Goal: Task Accomplishment & Management: Complete application form

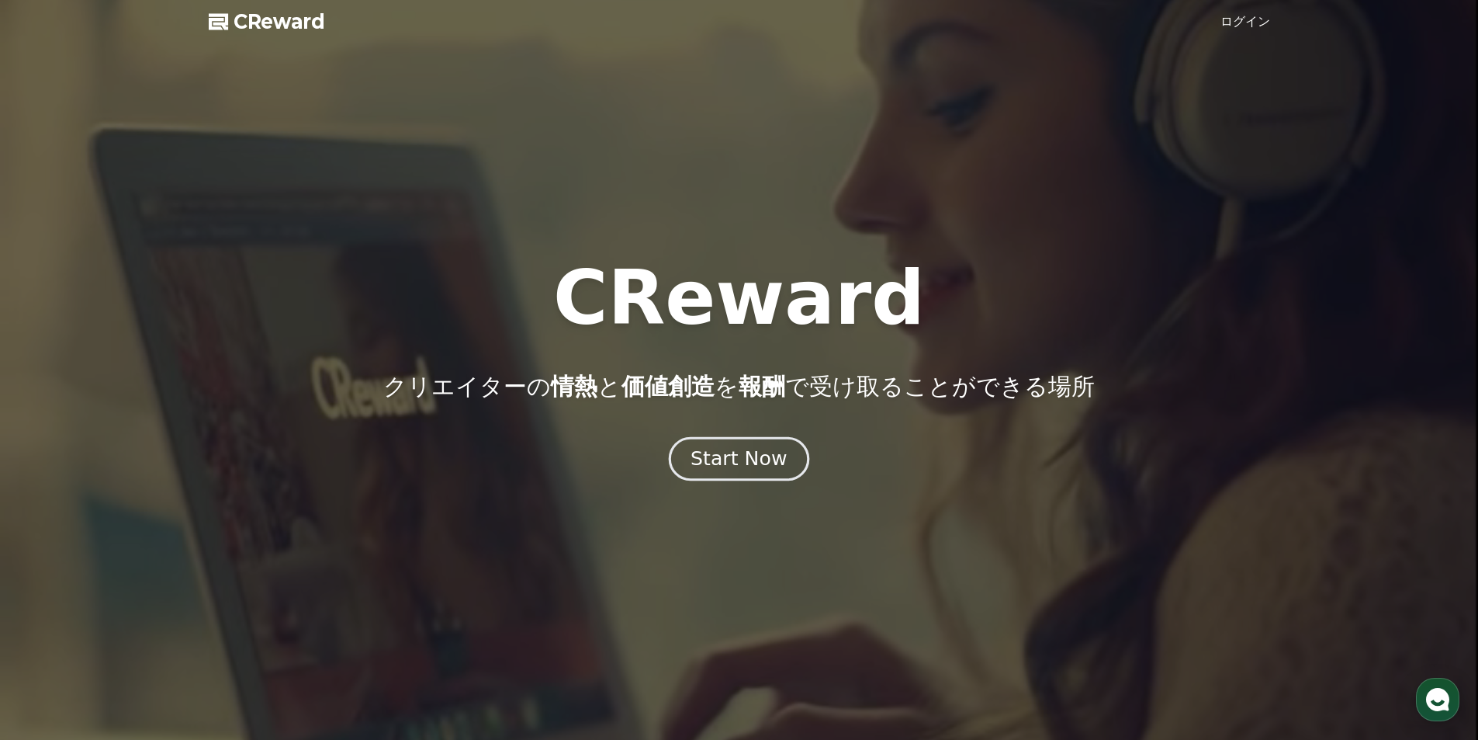
click at [739, 457] on div "Start Now" at bounding box center [739, 458] width 96 height 26
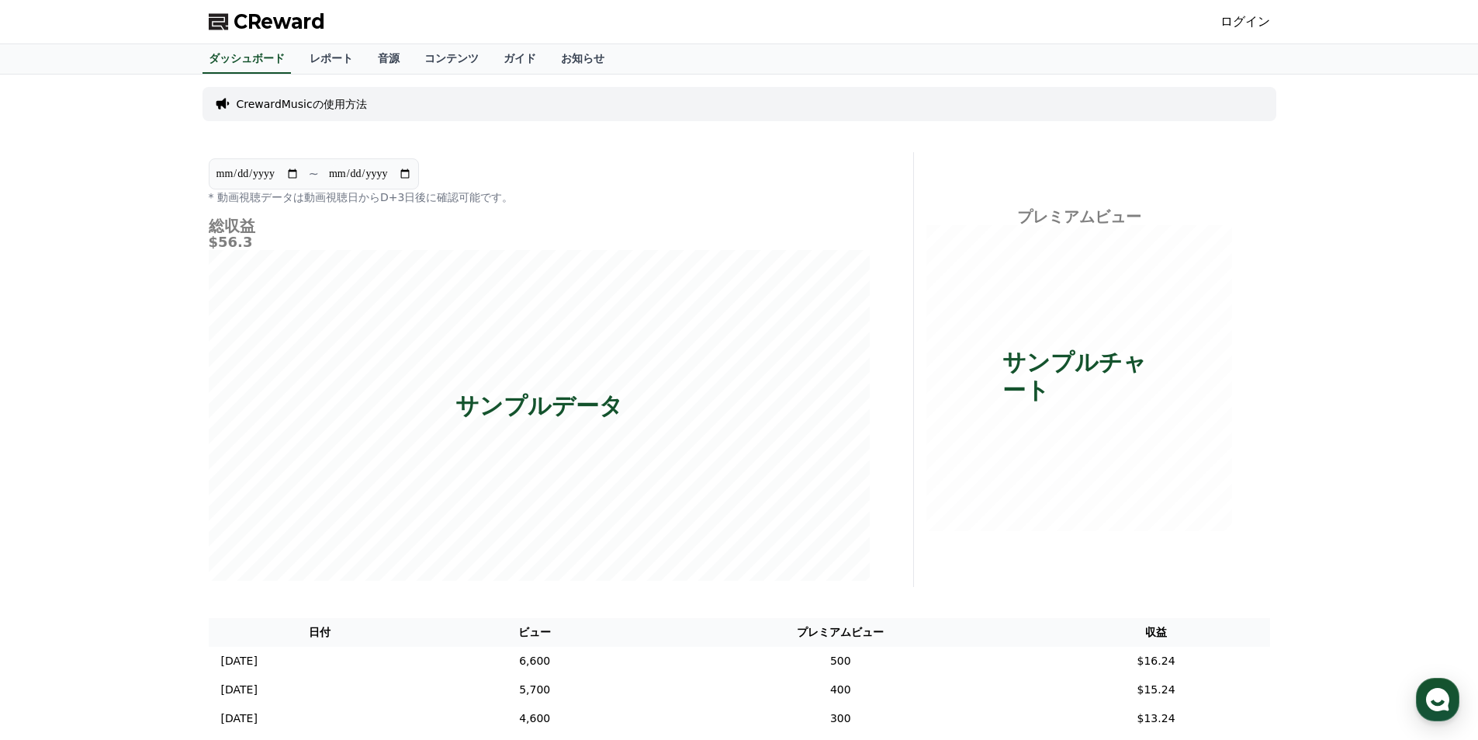
click at [271, 18] on span "CReward" at bounding box center [280, 21] width 92 height 25
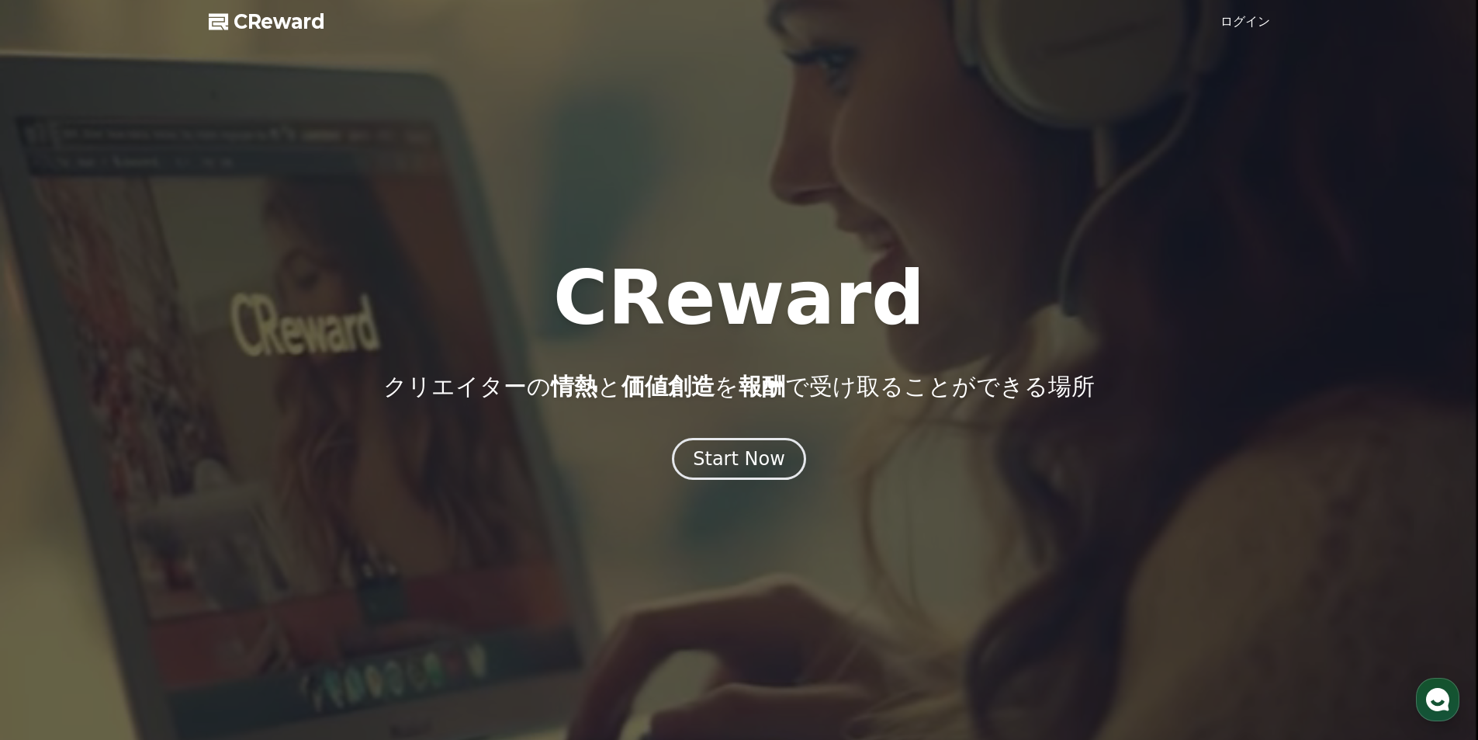
click at [1242, 19] on link "ログイン" at bounding box center [1246, 21] width 50 height 19
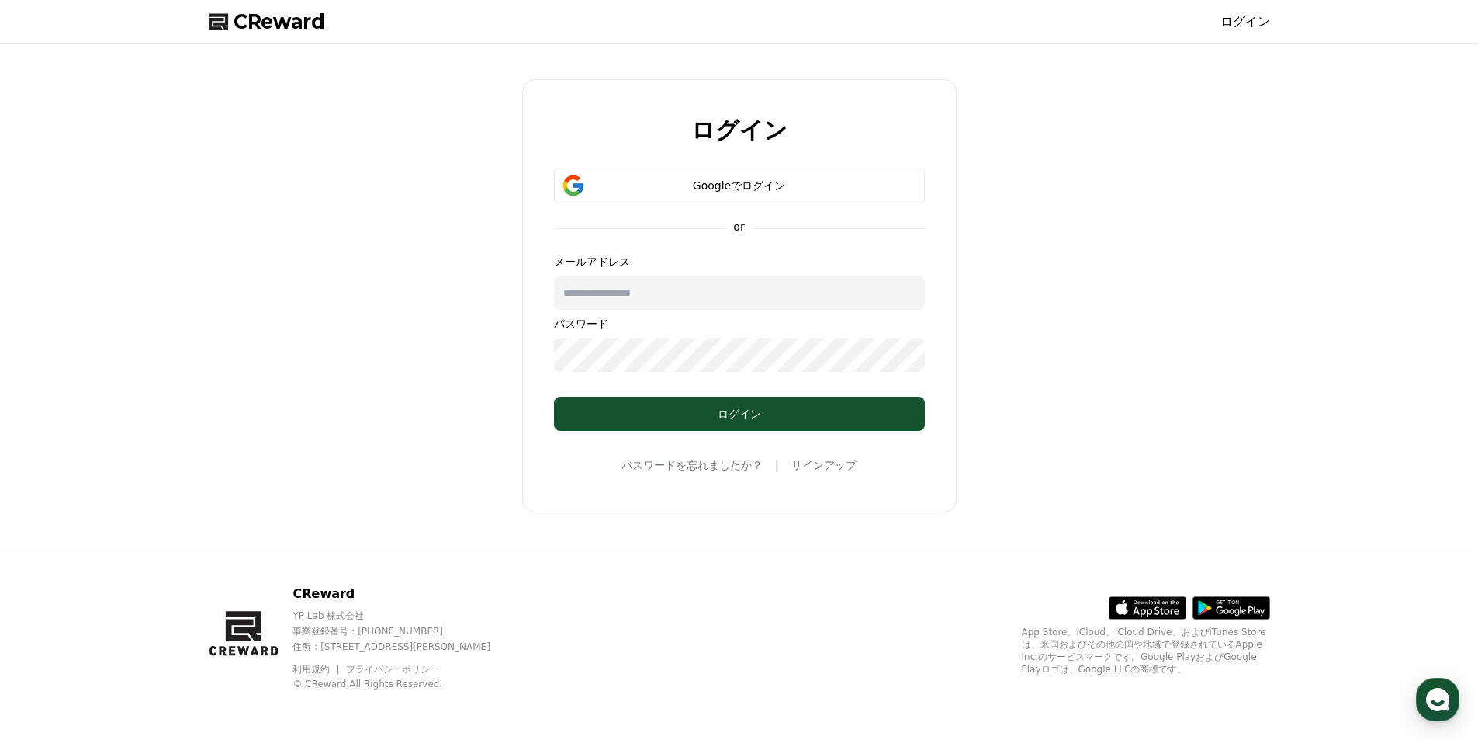
click at [844, 219] on form "Googleでログイン or メールアドレス パスワード ログイン" at bounding box center [739, 299] width 421 height 263
click at [843, 198] on button "Googleでログイン" at bounding box center [739, 186] width 371 height 36
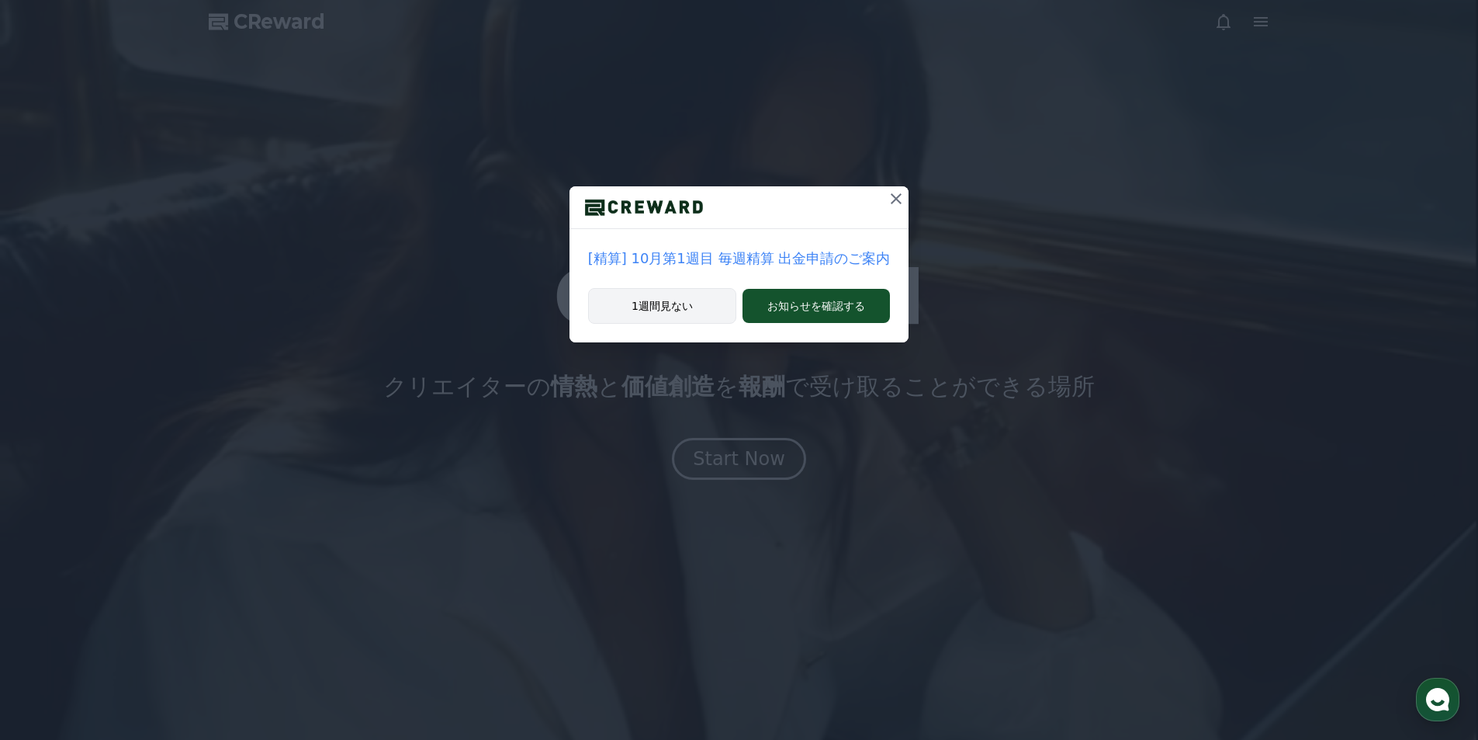
click at [683, 305] on button "1週間見ない" at bounding box center [662, 306] width 148 height 36
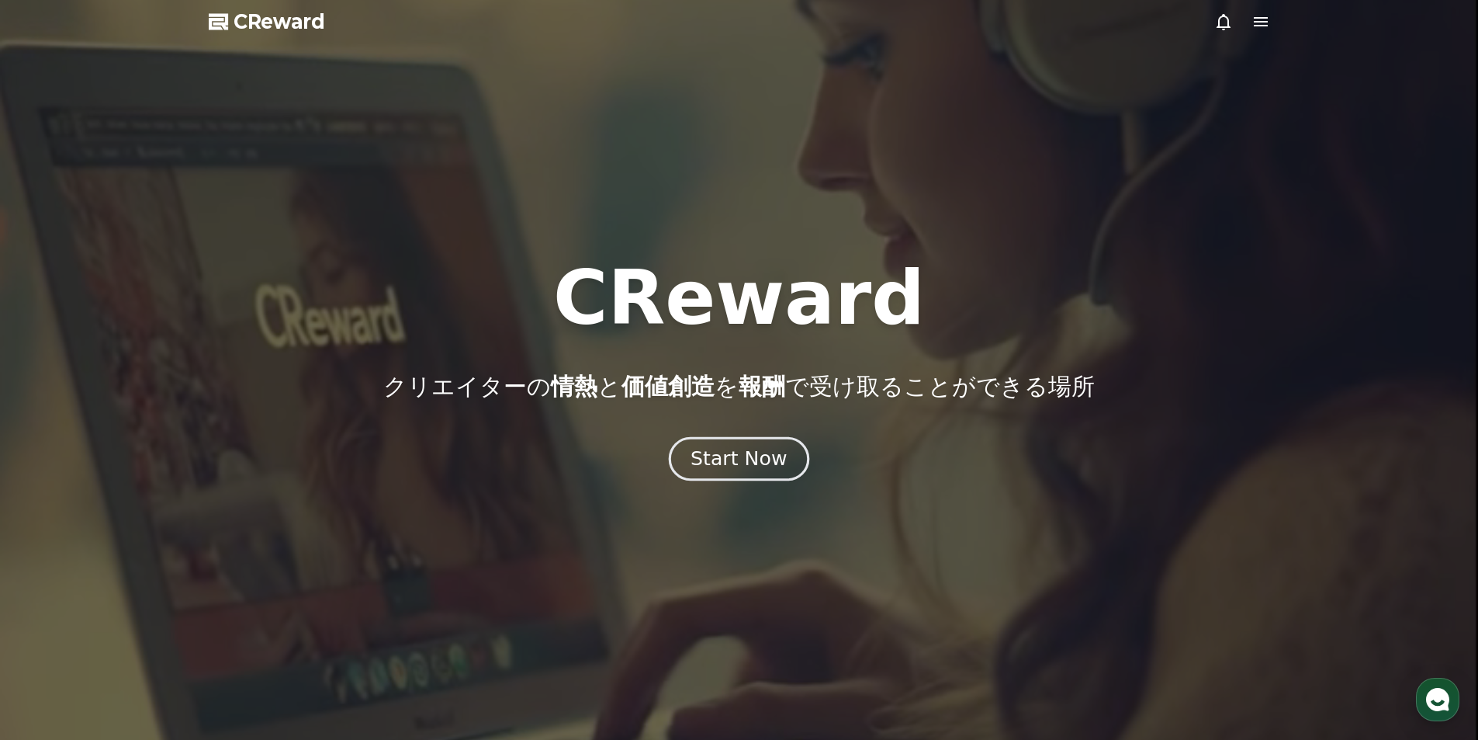
click at [774, 457] on div "Start Now" at bounding box center [739, 458] width 96 height 26
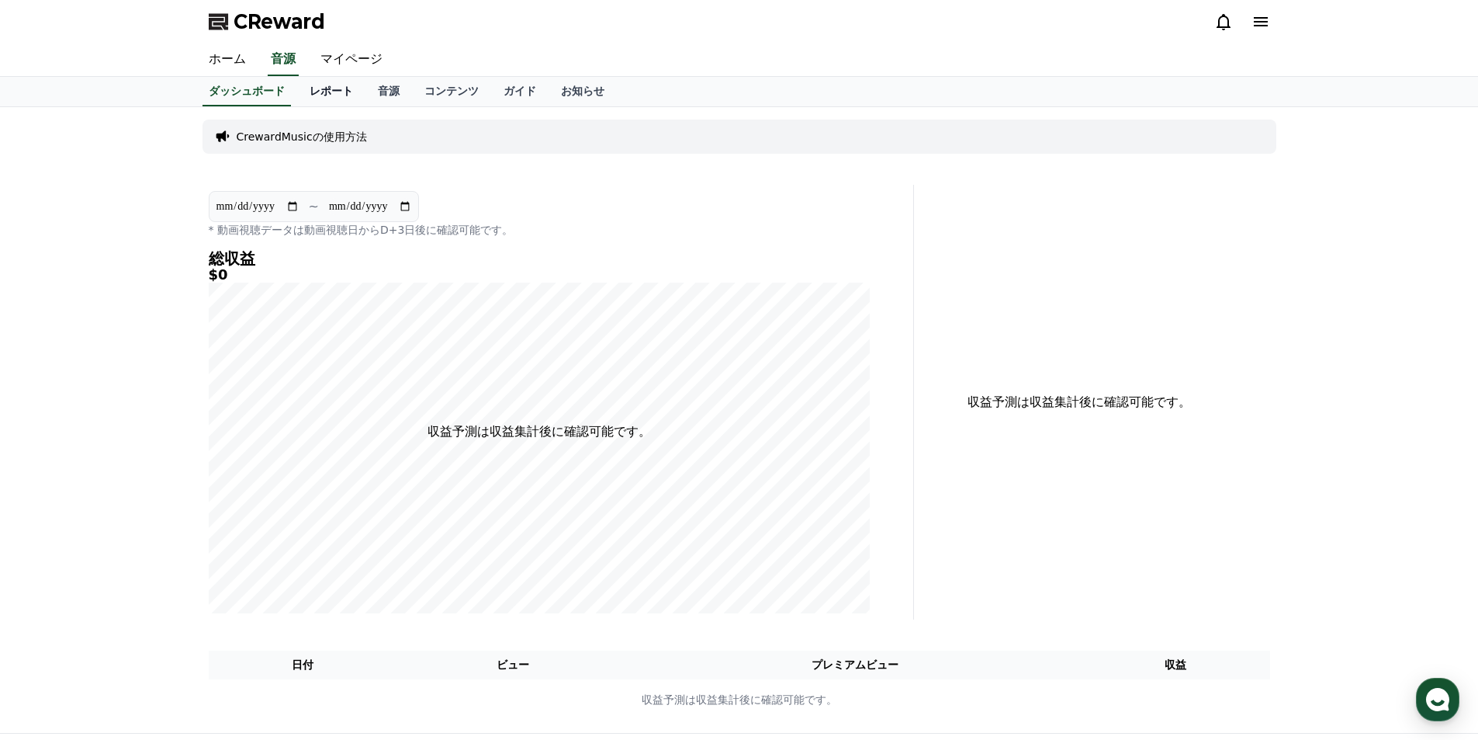
click at [320, 95] on link "レポート" at bounding box center [331, 91] width 68 height 29
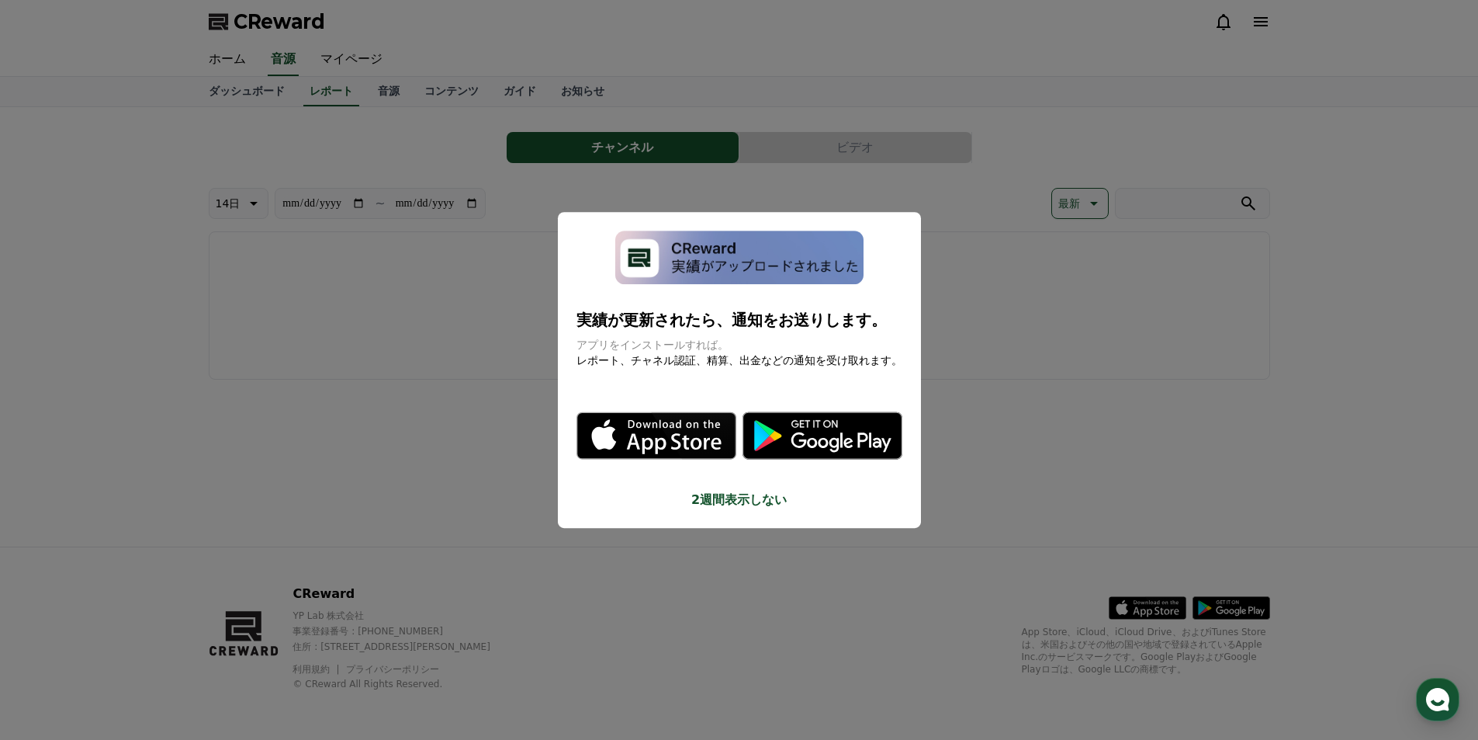
click at [749, 506] on button "2週間表示しない" at bounding box center [740, 499] width 326 height 19
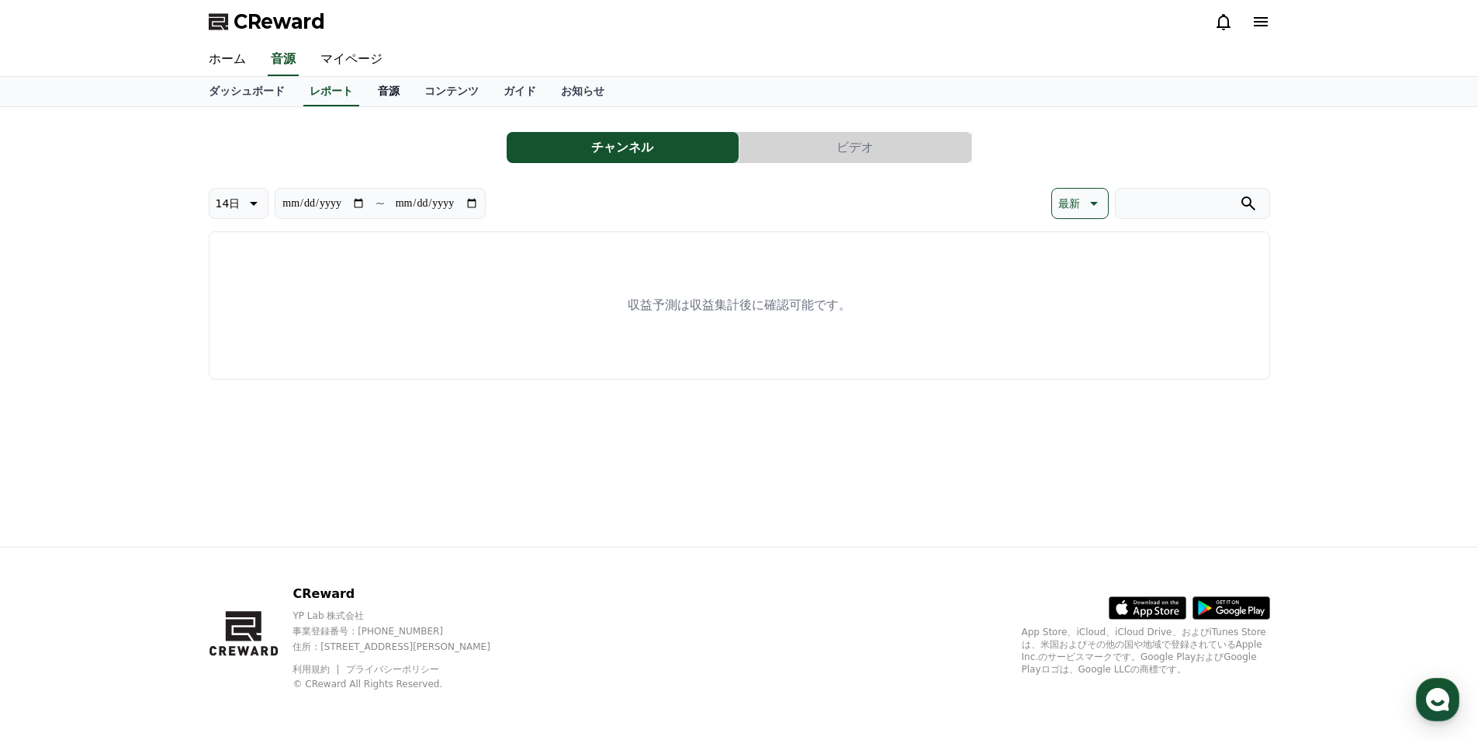
click at [401, 94] on link "音源" at bounding box center [388, 91] width 47 height 29
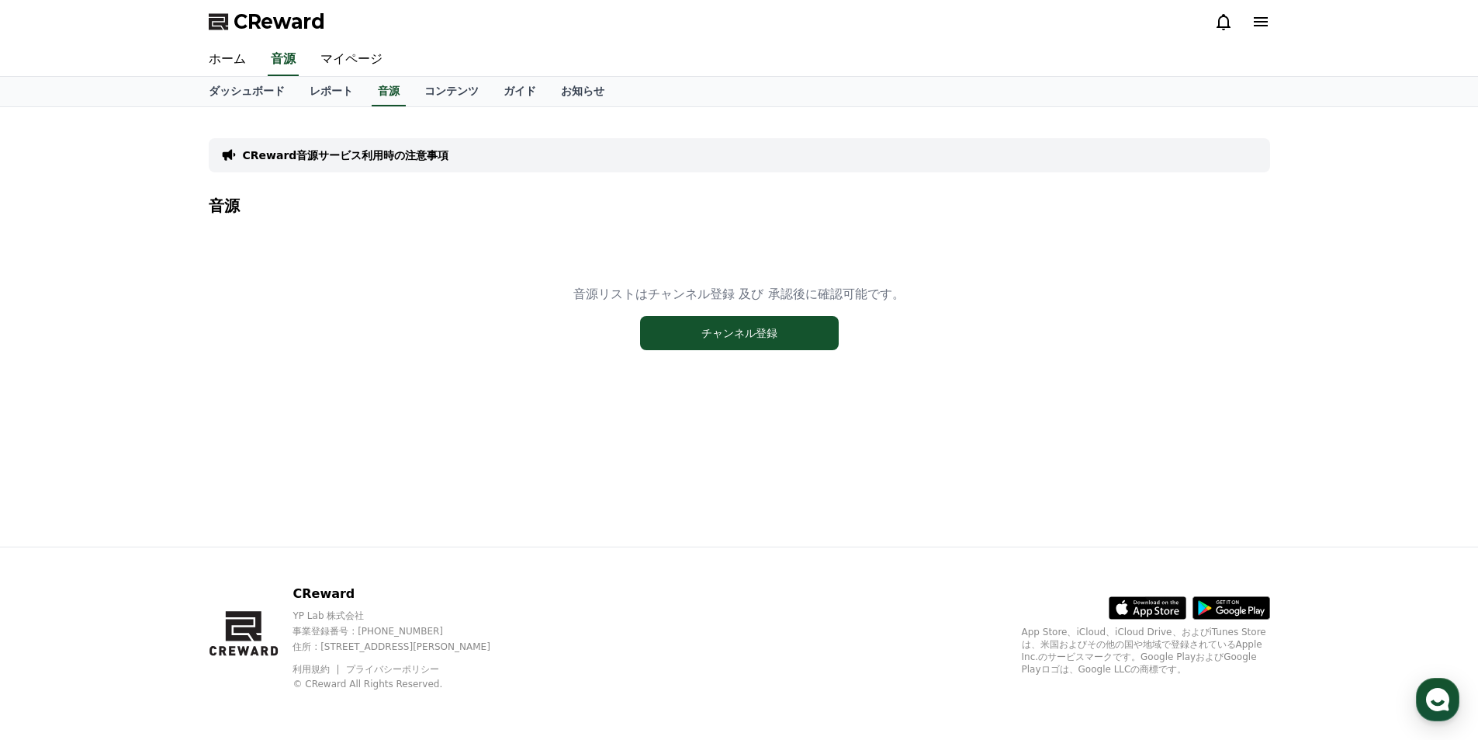
click at [316, 66] on link "マイページ" at bounding box center [351, 59] width 87 height 33
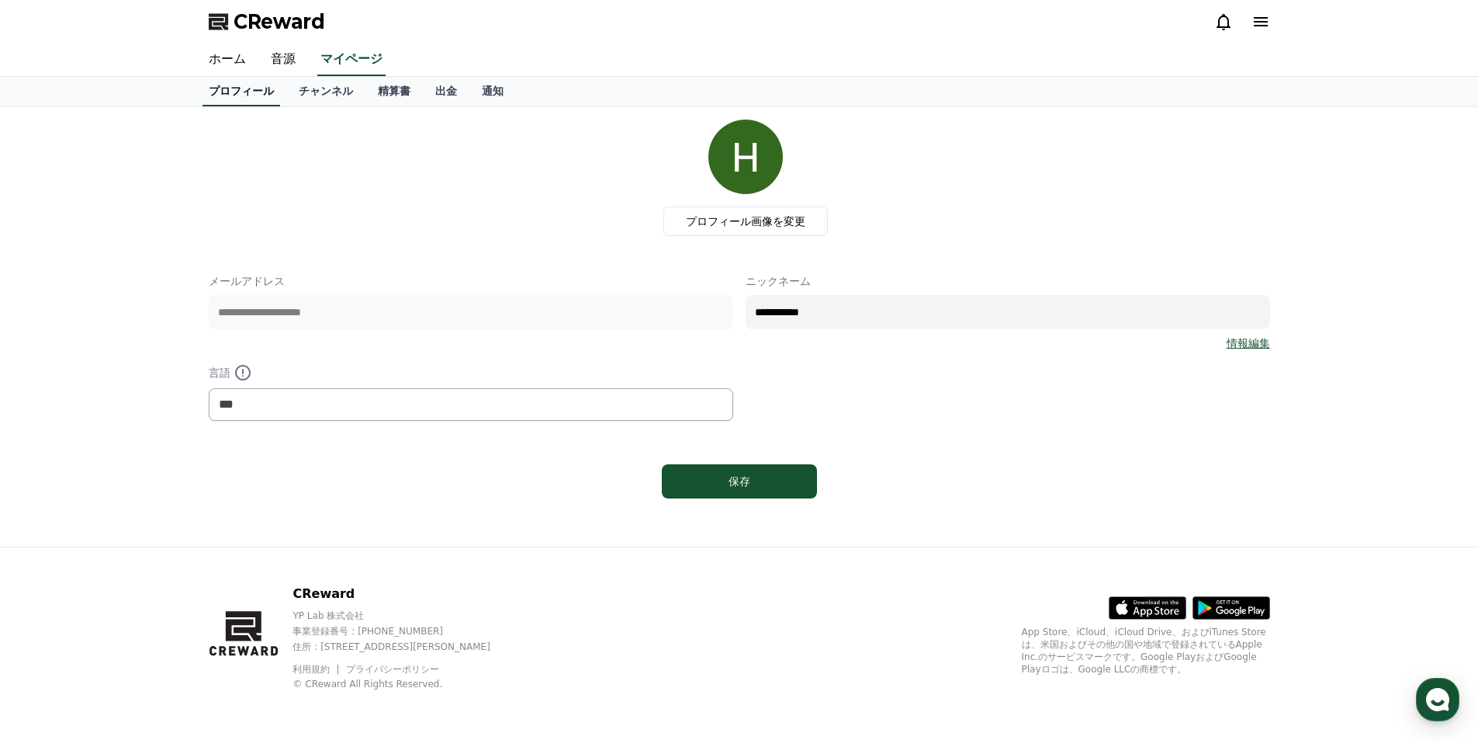
click at [268, 88] on link "プロフィール" at bounding box center [242, 91] width 78 height 29
click at [353, 91] on link "チャンネル" at bounding box center [325, 91] width 79 height 29
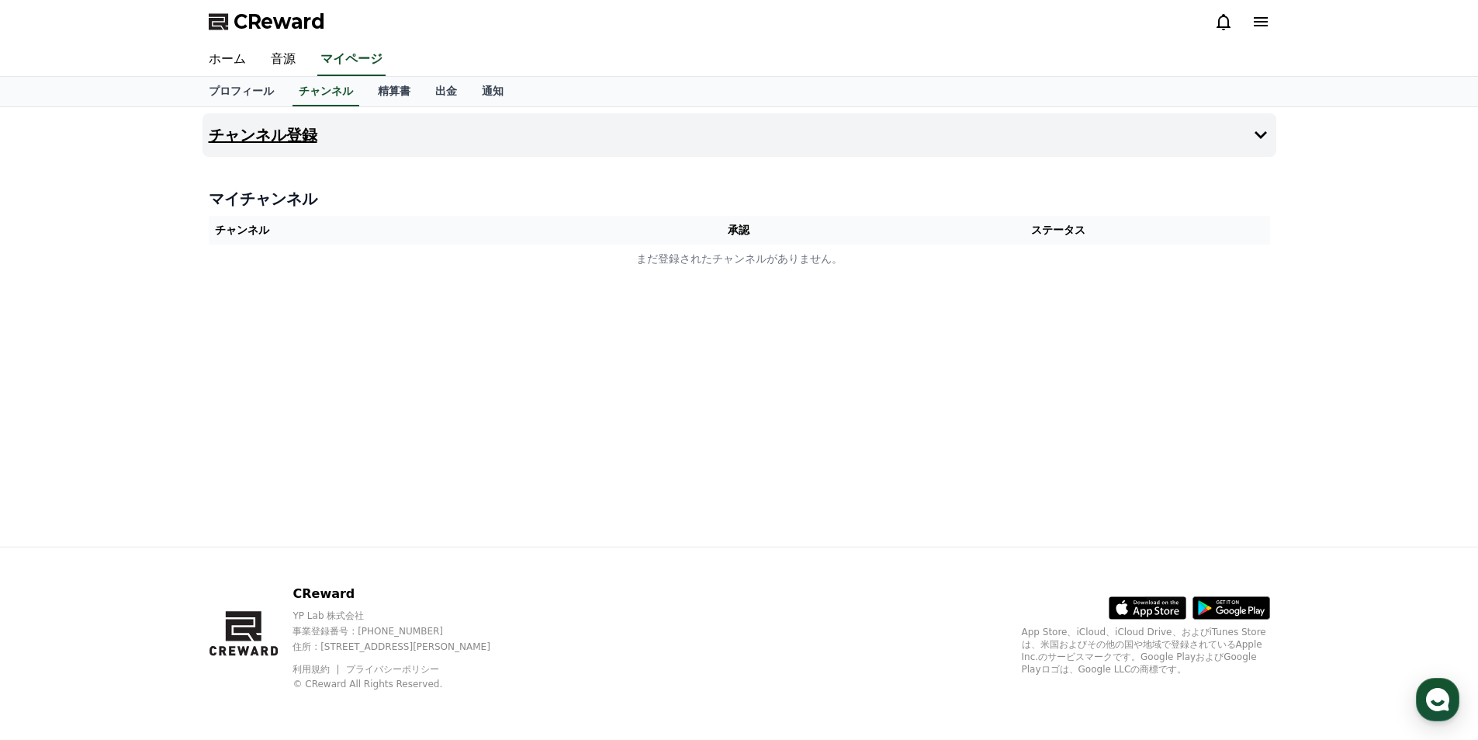
click at [394, 148] on button "チャンネル登録" at bounding box center [740, 134] width 1074 height 43
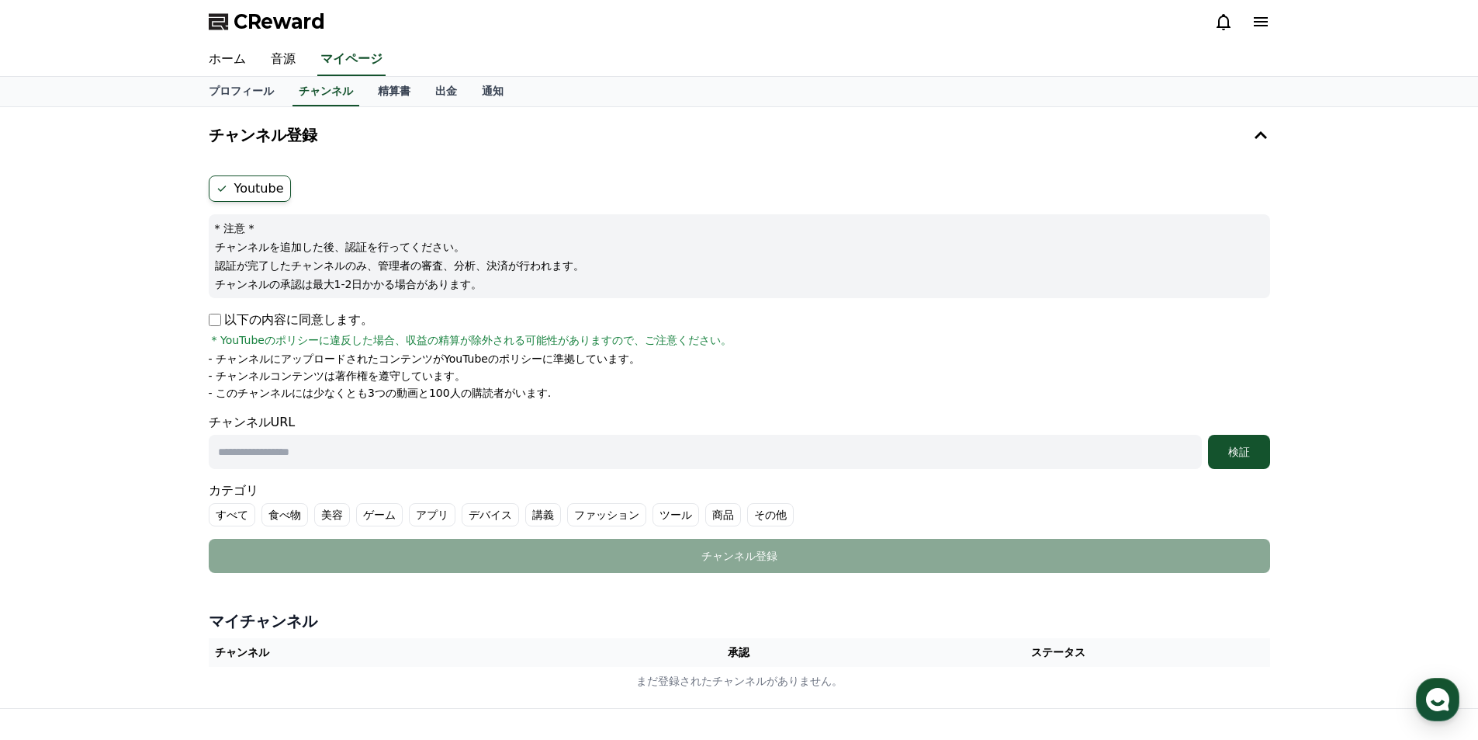
drag, startPoint x: 218, startPoint y: 250, endPoint x: 494, endPoint y: 287, distance: 278.0
click at [490, 277] on div "* 注意 * チャンネルを追加した後、認証を行ってください。 認証が完了したチャンネルのみ、管理者の審査、分析、決済が行われます。 チャンネルの承認は最大1-…" at bounding box center [740, 256] width 1062 height 84
click at [487, 301] on form "Youtube * 注意 * チャンネルを追加した後、認証を行ってください。 認証が完了したチャンネルのみ、管理者の審査、分析、決済が行われます。 チャンネル…" at bounding box center [740, 373] width 1062 height 397
drag, startPoint x: 497, startPoint y: 391, endPoint x: 387, endPoint y: 393, distance: 109.4
click at [387, 393] on li "- このチャンネルには少なくとも3つの動画と100人の購読者がいます." at bounding box center [740, 393] width 1062 height 16
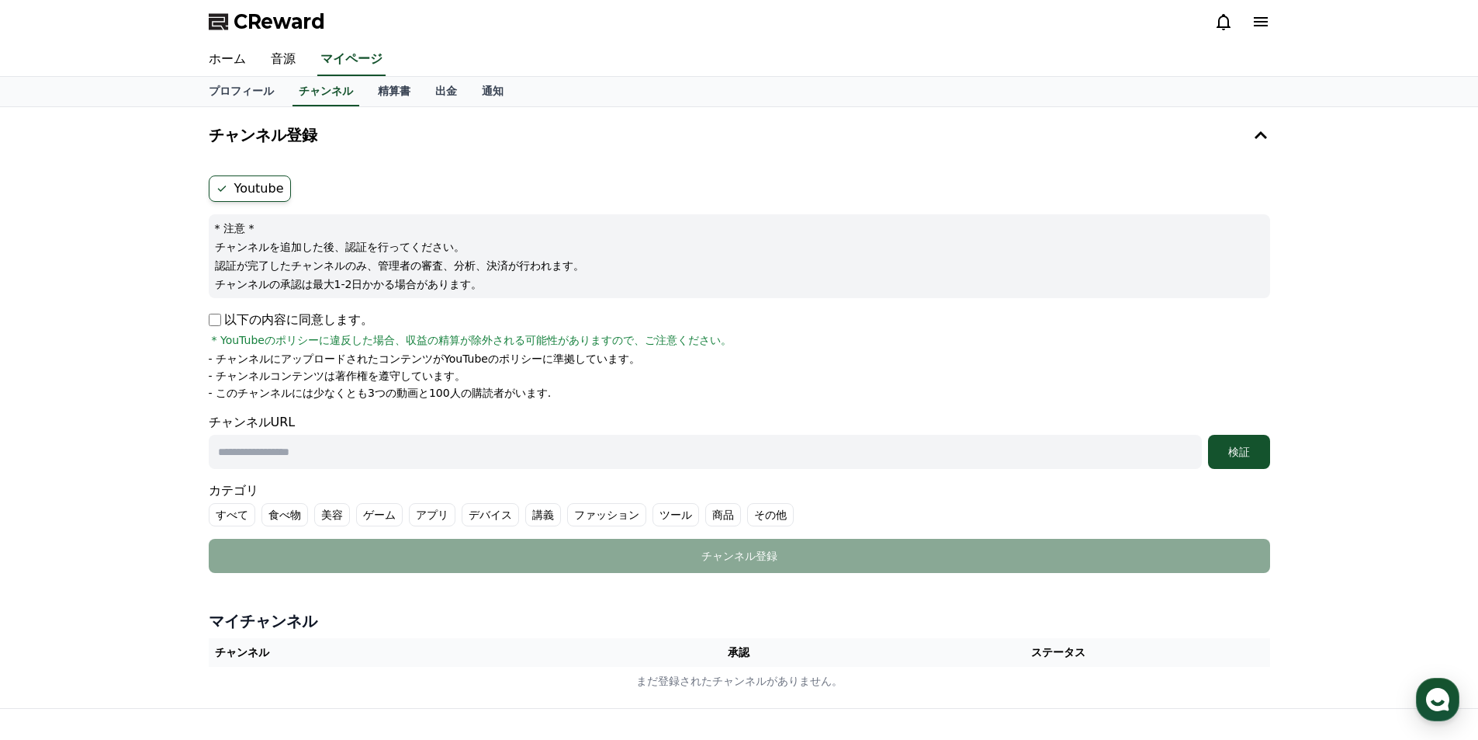
click at [387, 393] on p "- このチャンネルには少なくとも3つの動画と100人の購読者がいます." at bounding box center [380, 393] width 343 height 16
drag, startPoint x: 476, startPoint y: 375, endPoint x: 268, endPoint y: 372, distance: 207.2
click at [268, 372] on li "- チャンネルコンテンツは著作権を遵守しています。" at bounding box center [740, 376] width 1062 height 16
click at [268, 372] on p "- チャンネルコンテンツは著作権を遵守しています。" at bounding box center [338, 376] width 258 height 16
click at [321, 355] on p "- チャンネルにアップロードされたコンテンツがYouTubeのポリシーに準拠しています。" at bounding box center [424, 359] width 431 height 16
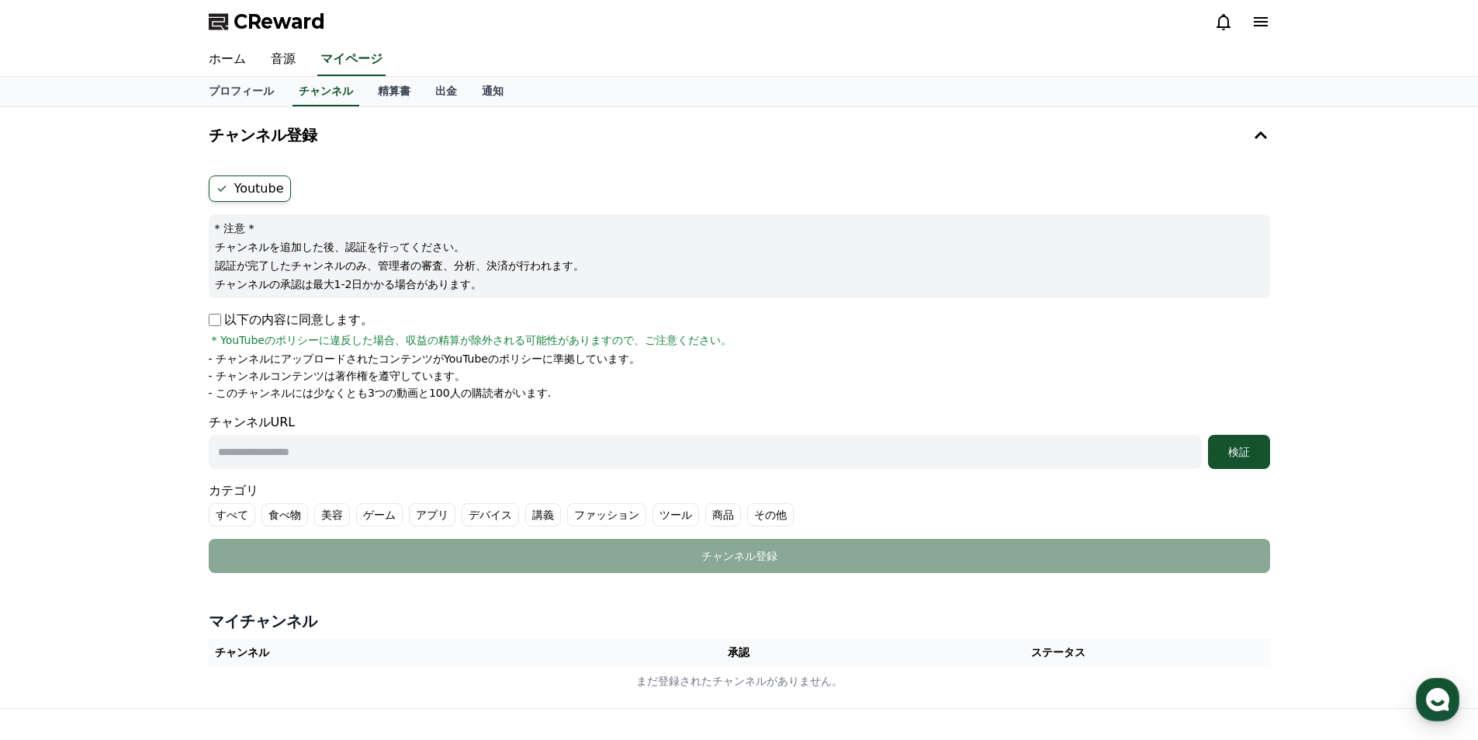
click at [321, 355] on p "- チャンネルにアップロードされたコンテンツがYouTubeのポリシーに準拠しています。" at bounding box center [424, 359] width 431 height 16
click at [390, 365] on p "- チャンネルにアップロードされたコンテンツがYouTubeのポリシーに準拠しています。" at bounding box center [424, 359] width 431 height 16
click at [296, 325] on p "以下の内容に同意します。" at bounding box center [291, 319] width 165 height 19
click at [256, 193] on label "Youtube" at bounding box center [250, 188] width 82 height 26
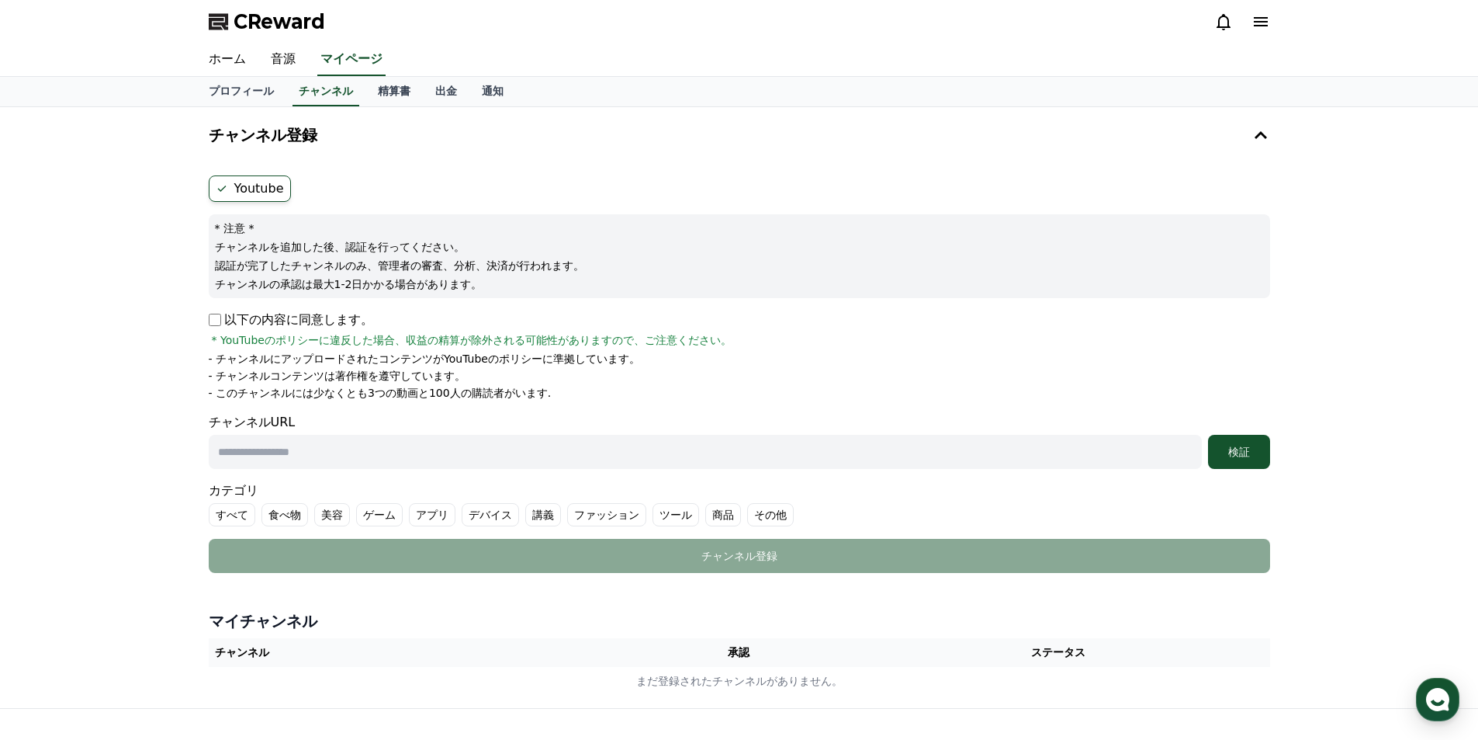
click at [293, 456] on input "text" at bounding box center [705, 452] width 993 height 34
paste input "**********"
type input "**********"
click at [497, 418] on div "**********" at bounding box center [740, 441] width 1062 height 56
click at [762, 514] on label "その他" at bounding box center [770, 514] width 47 height 23
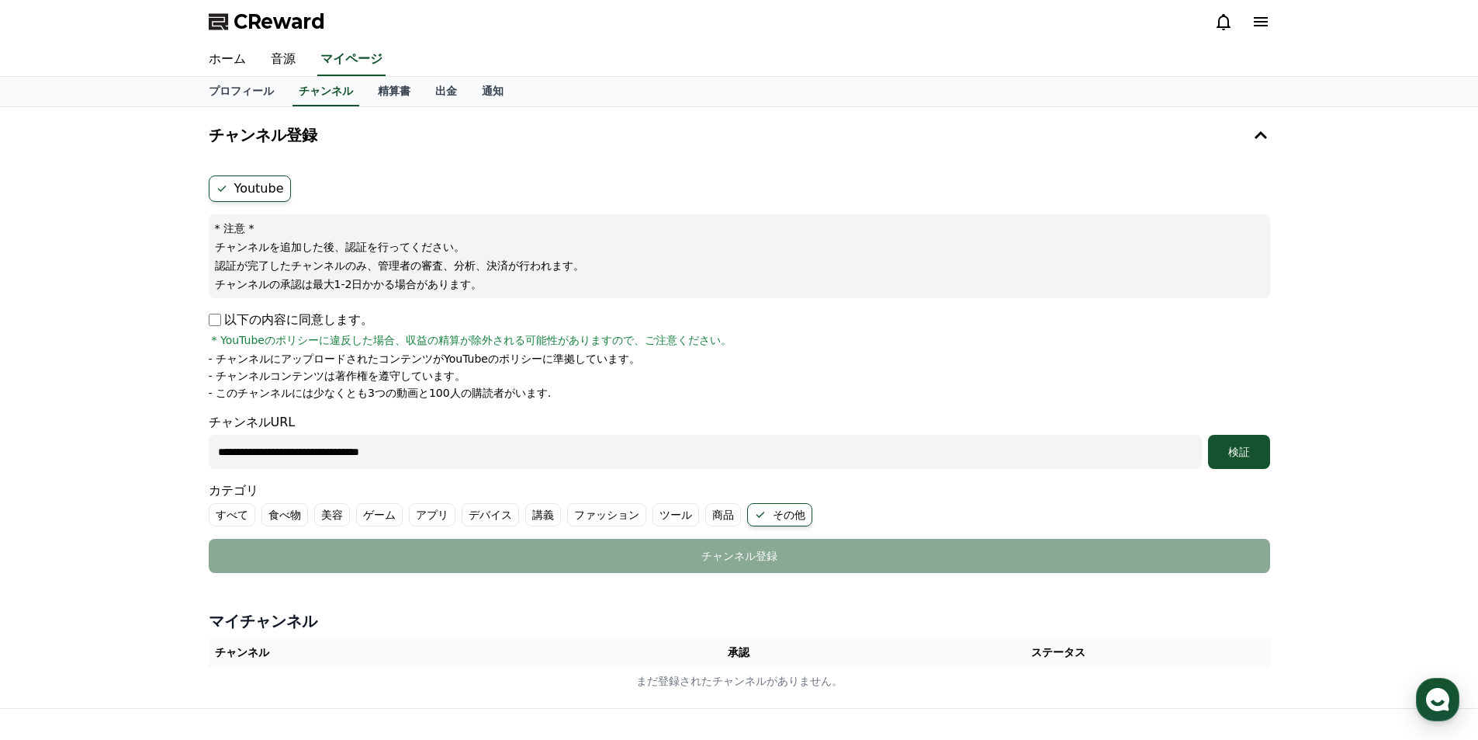
click at [871, 511] on ul "すべて 食べ物 美容 ゲーム アプリ デバイス 講義 ファッション ツール 商品 その他" at bounding box center [740, 514] width 1062 height 23
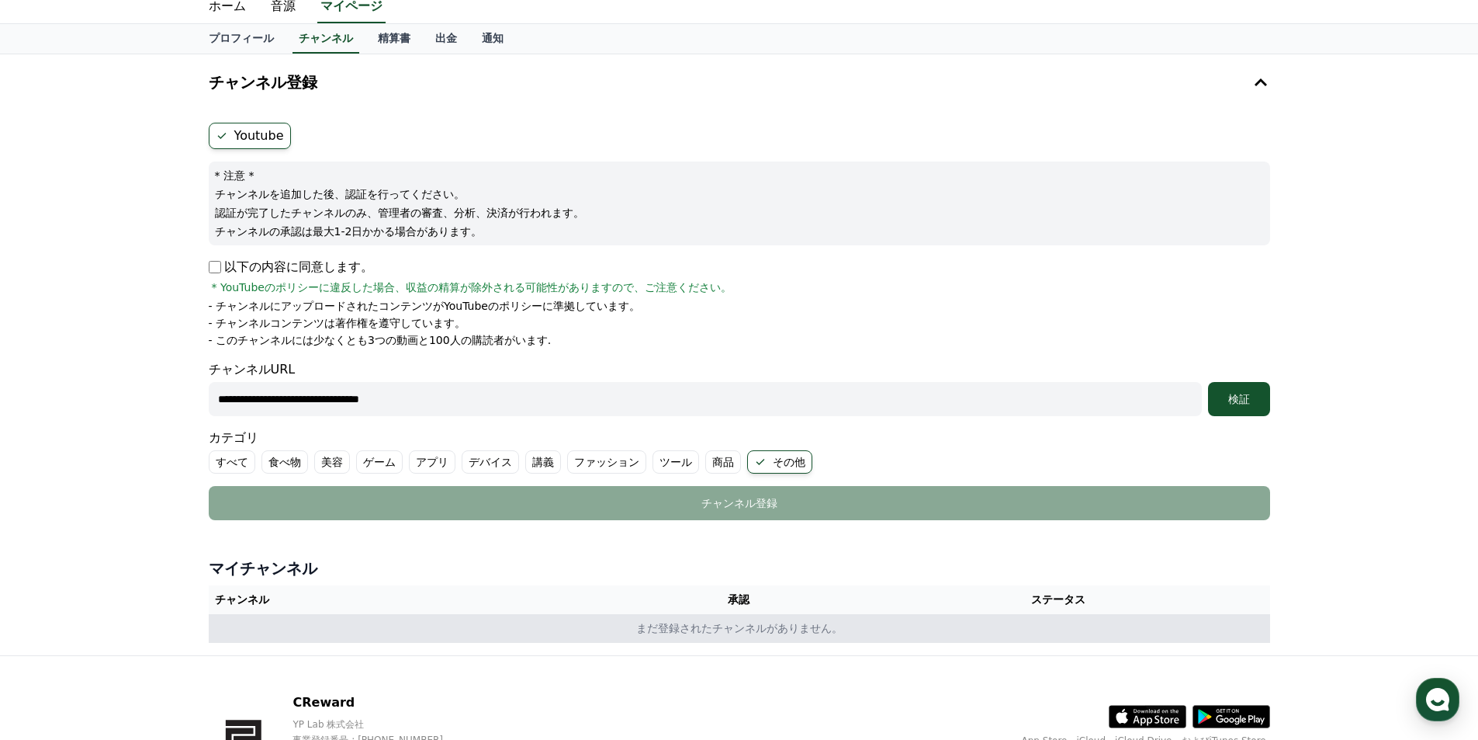
scroll to position [155, 0]
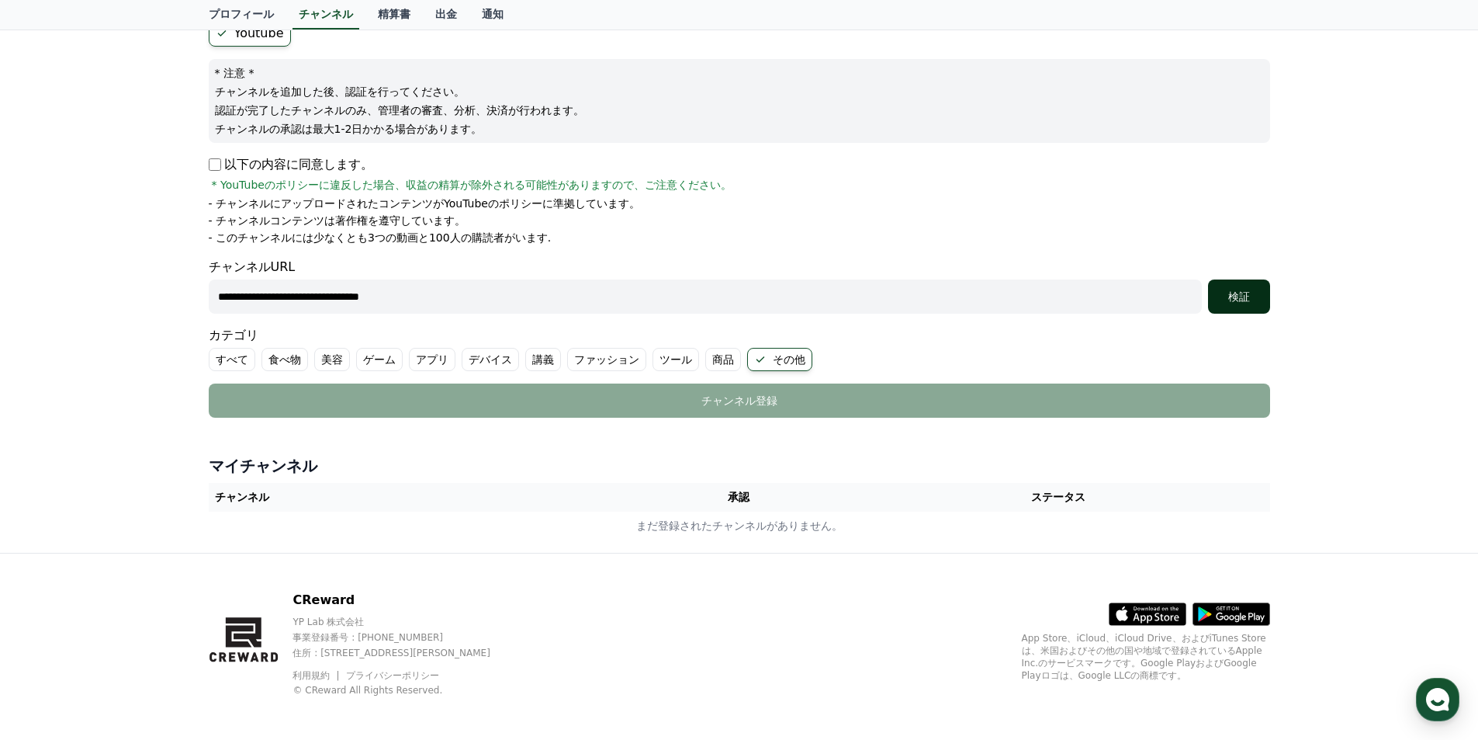
click at [1237, 297] on div "検証" at bounding box center [1239, 297] width 50 height 16
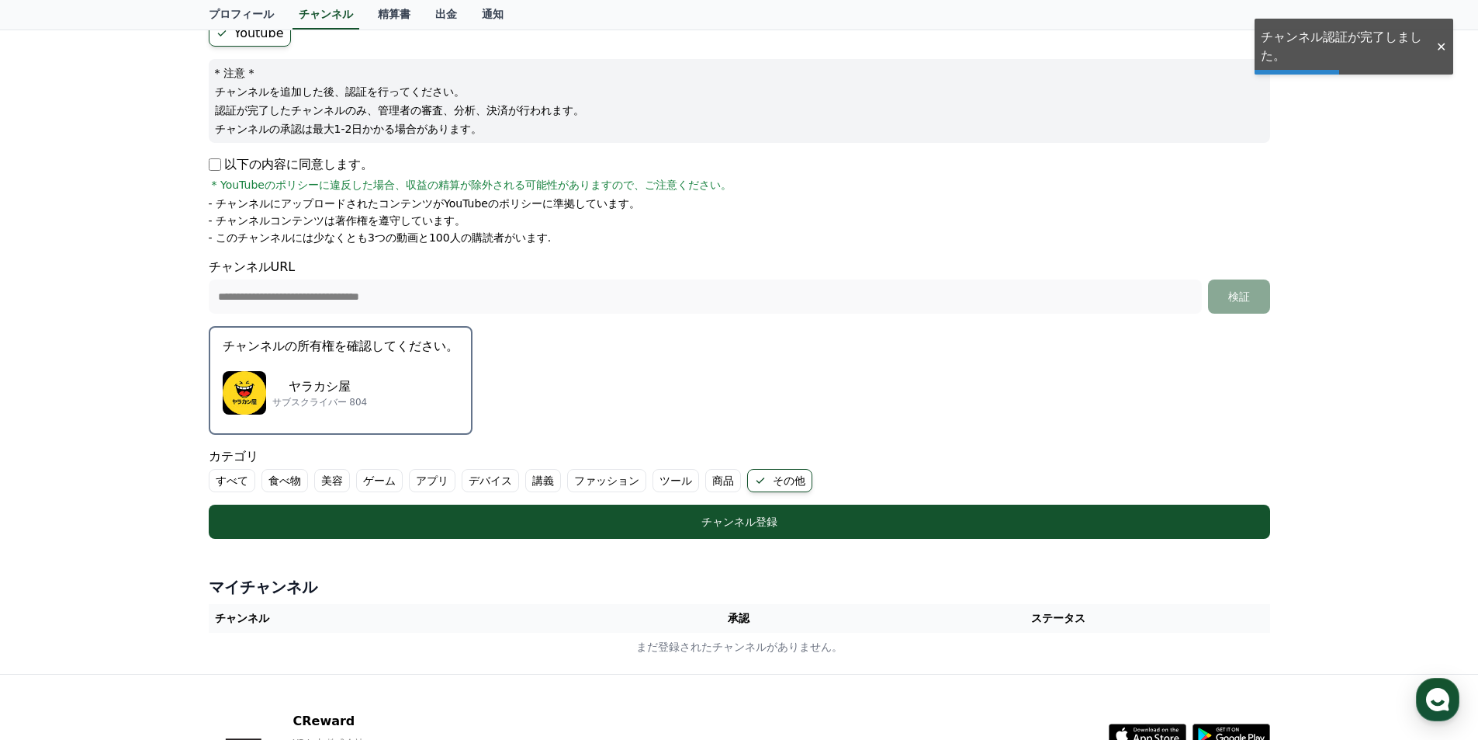
click at [672, 265] on div "**********" at bounding box center [740, 286] width 1062 height 56
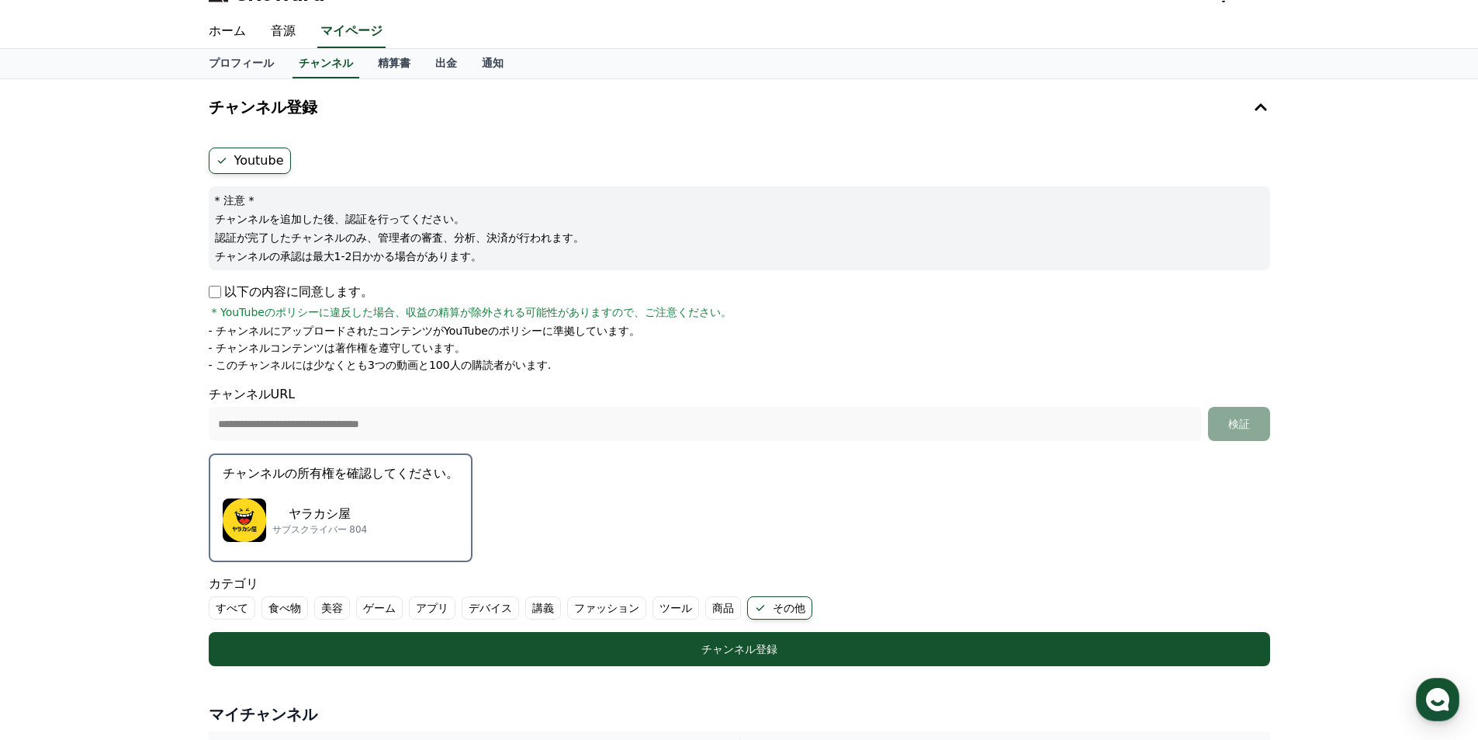
scroll to position [0, 0]
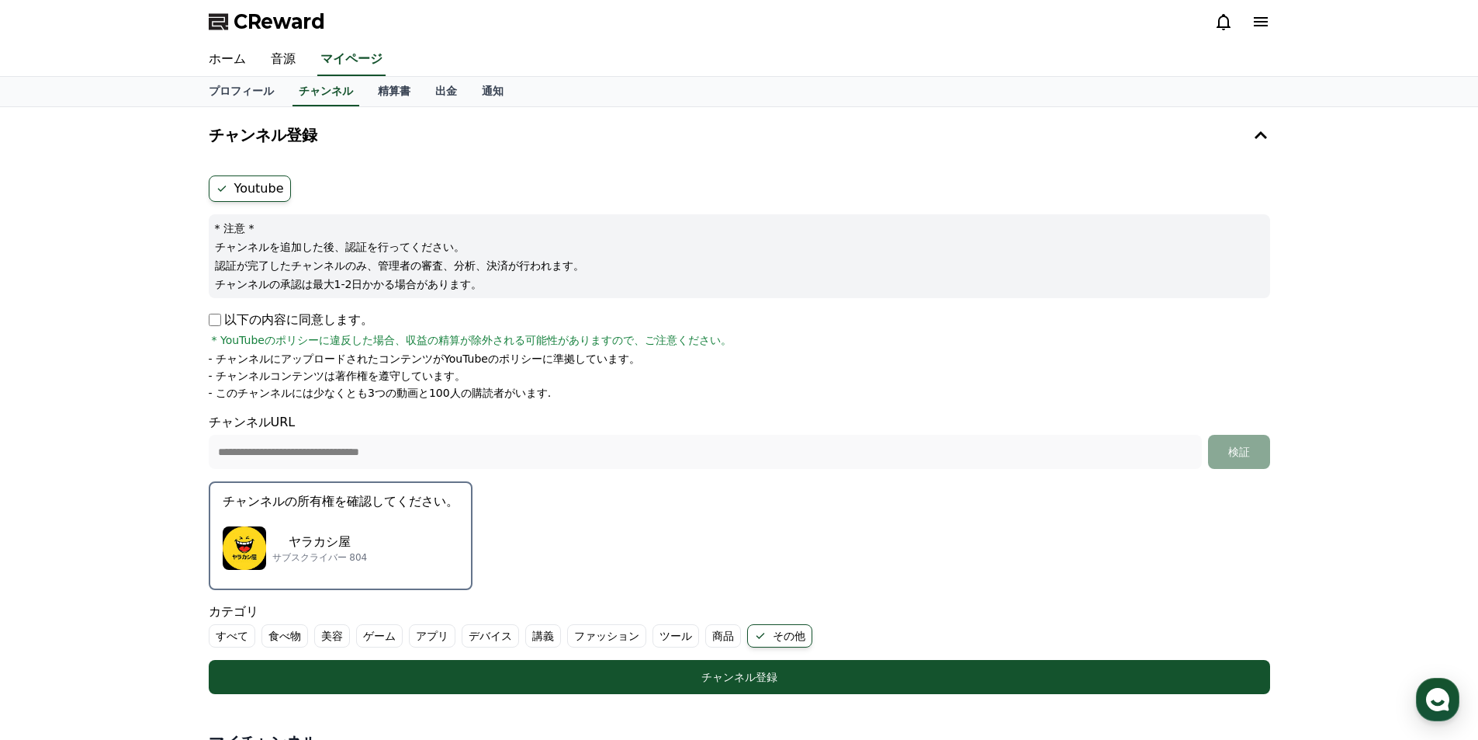
click at [792, 414] on div "**********" at bounding box center [740, 441] width 1062 height 56
click at [333, 95] on link "チャンネル" at bounding box center [326, 91] width 67 height 29
click at [250, 90] on link "プロフィール" at bounding box center [241, 91] width 90 height 29
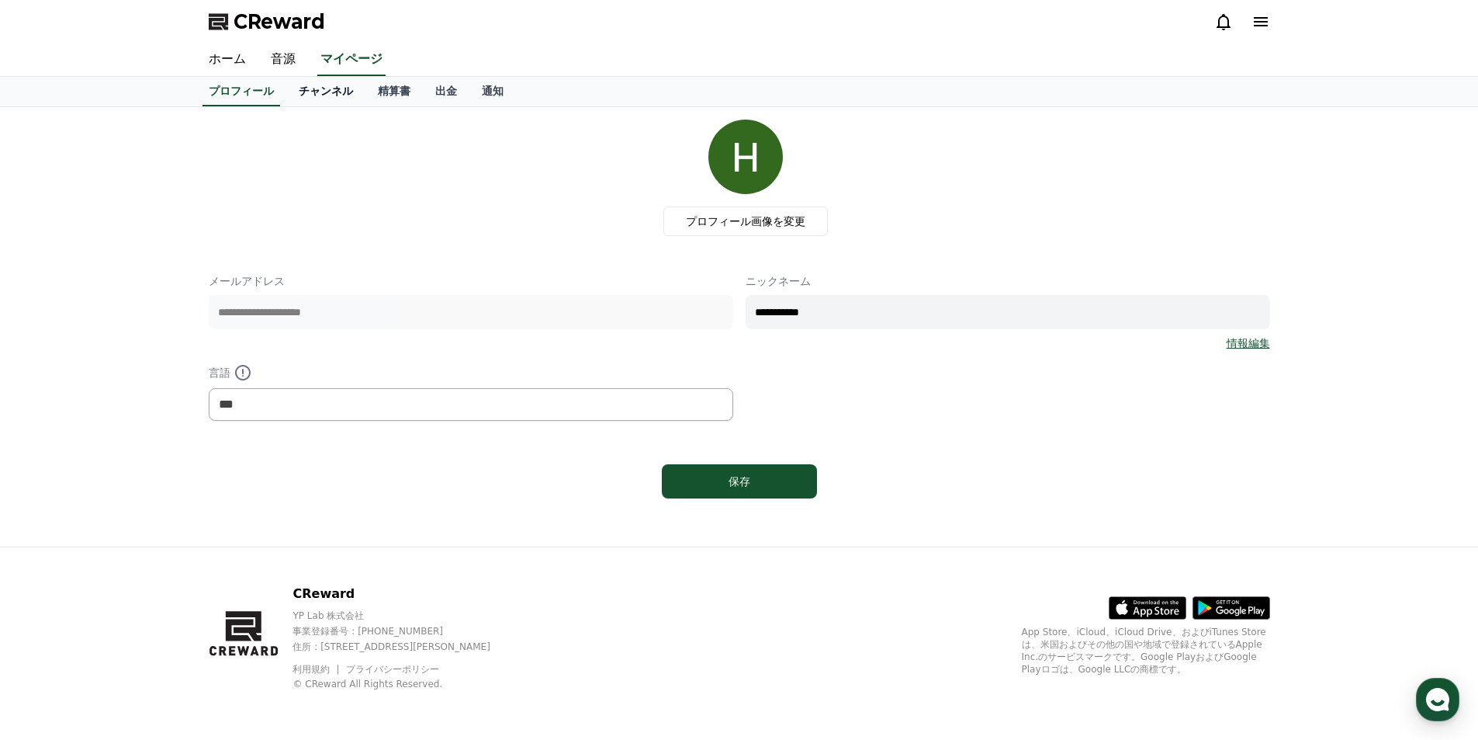
click at [335, 95] on link "チャンネル" at bounding box center [325, 91] width 79 height 29
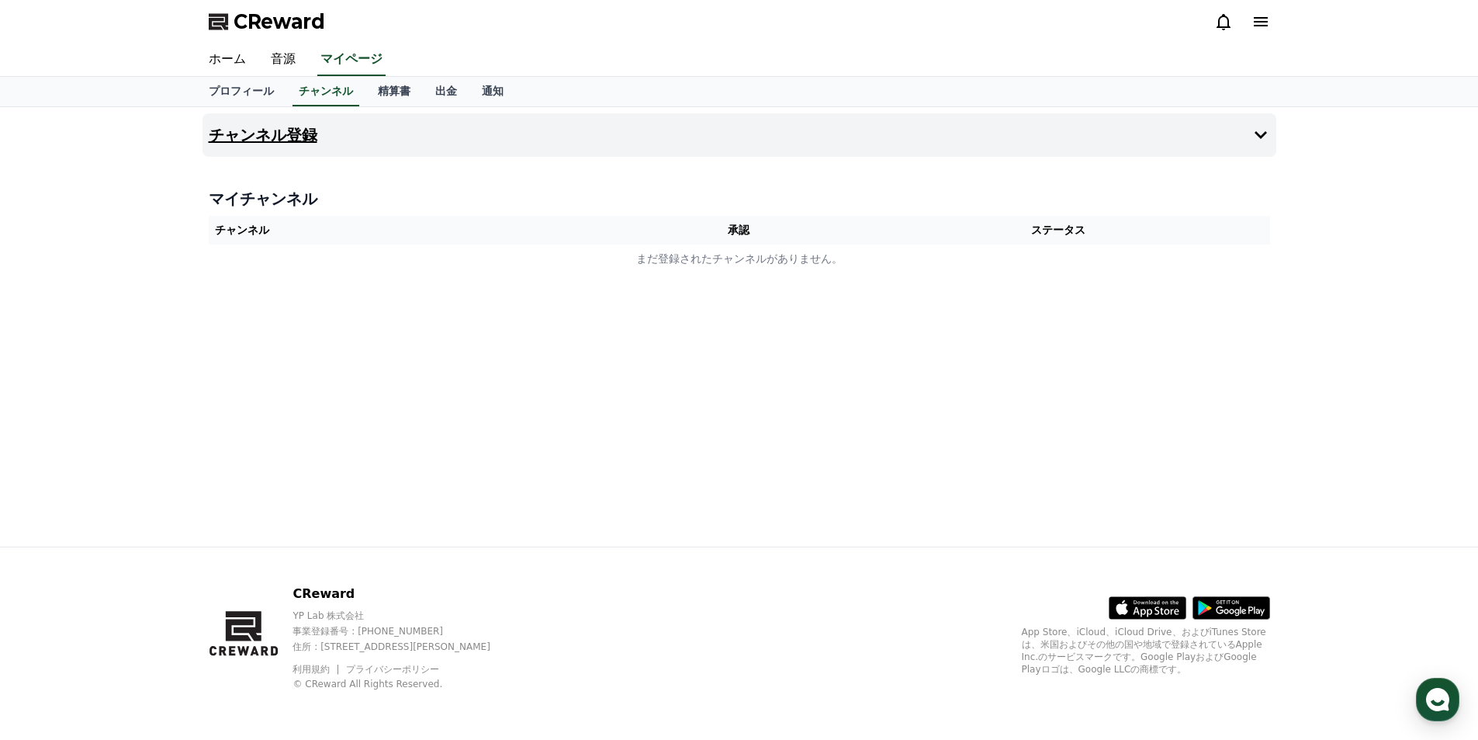
click at [372, 140] on button "チャンネル登録" at bounding box center [740, 134] width 1074 height 43
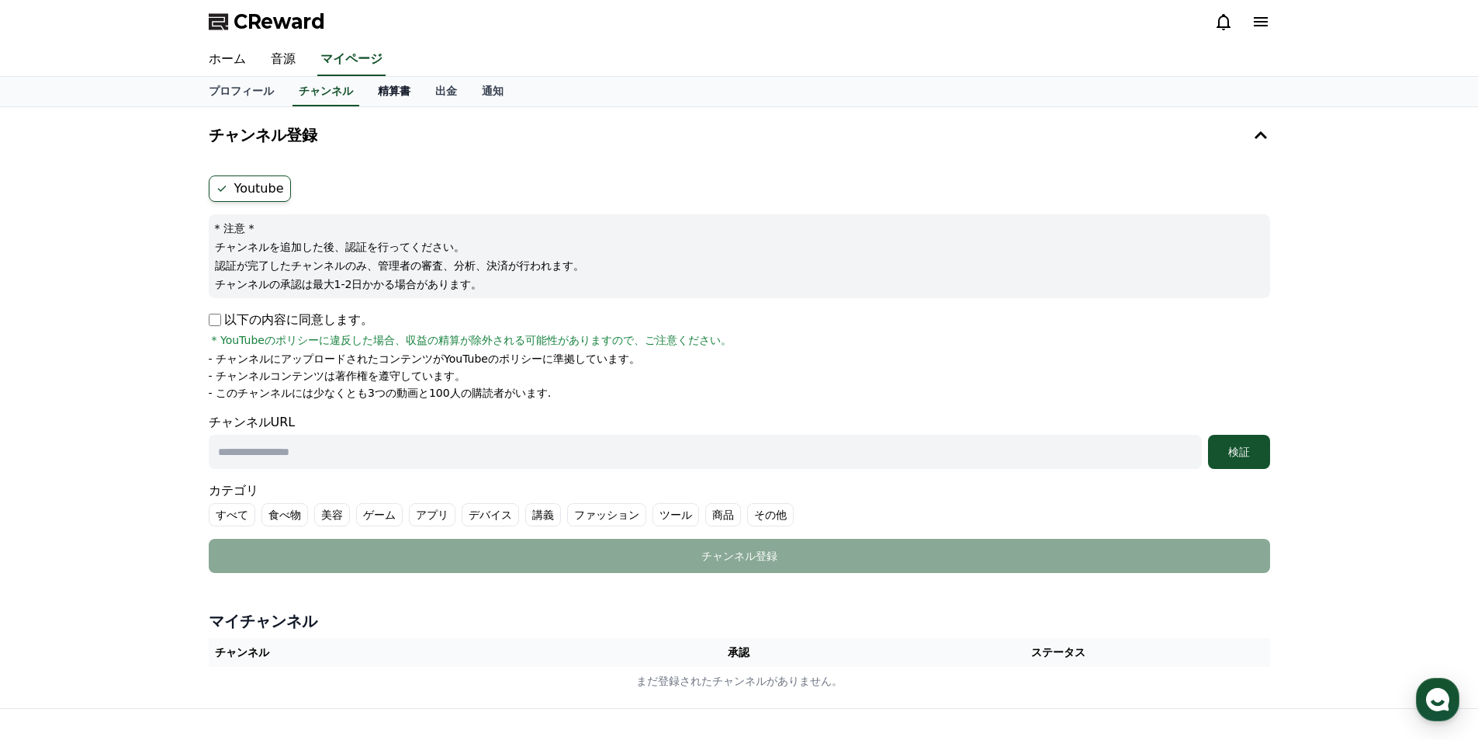
click at [397, 99] on link "精算書" at bounding box center [393, 91] width 57 height 29
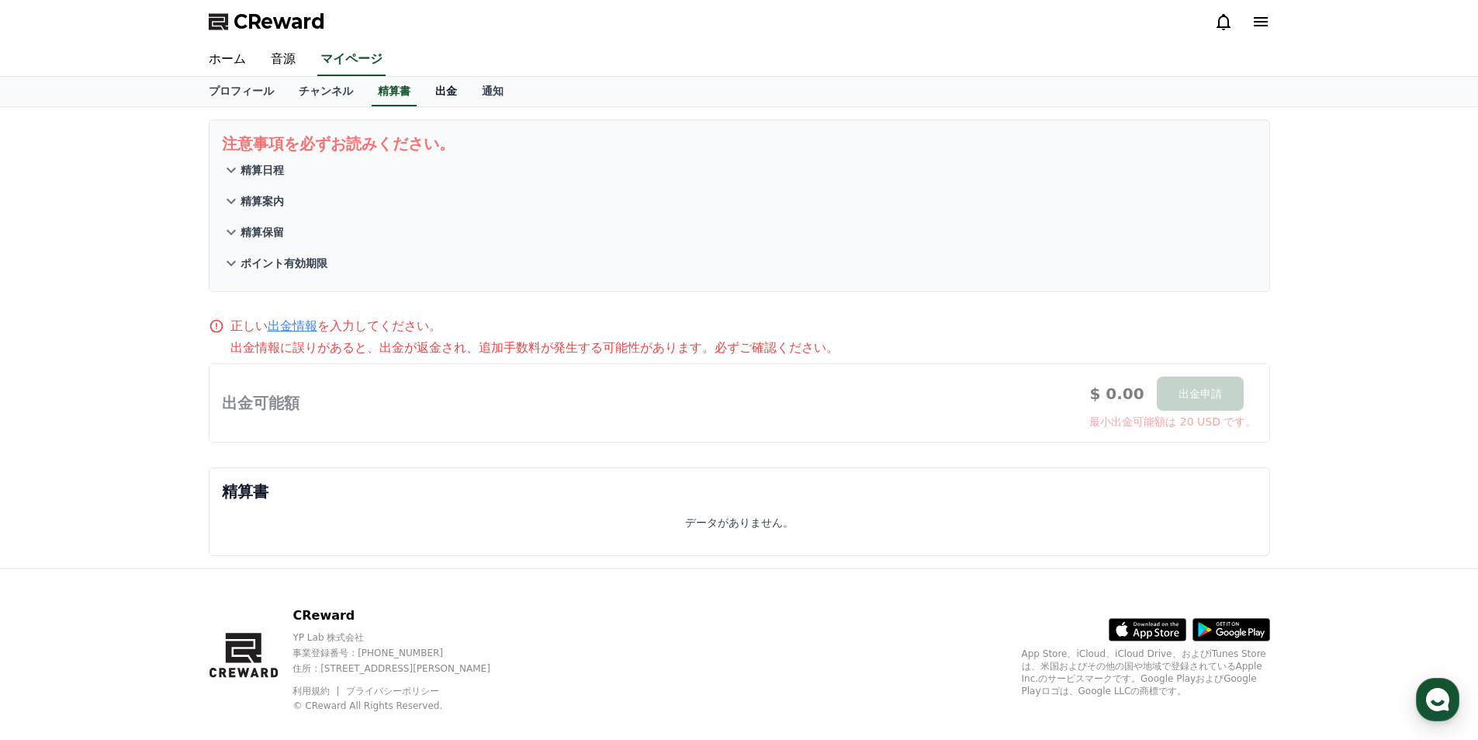
click at [439, 92] on link "出金" at bounding box center [446, 91] width 47 height 29
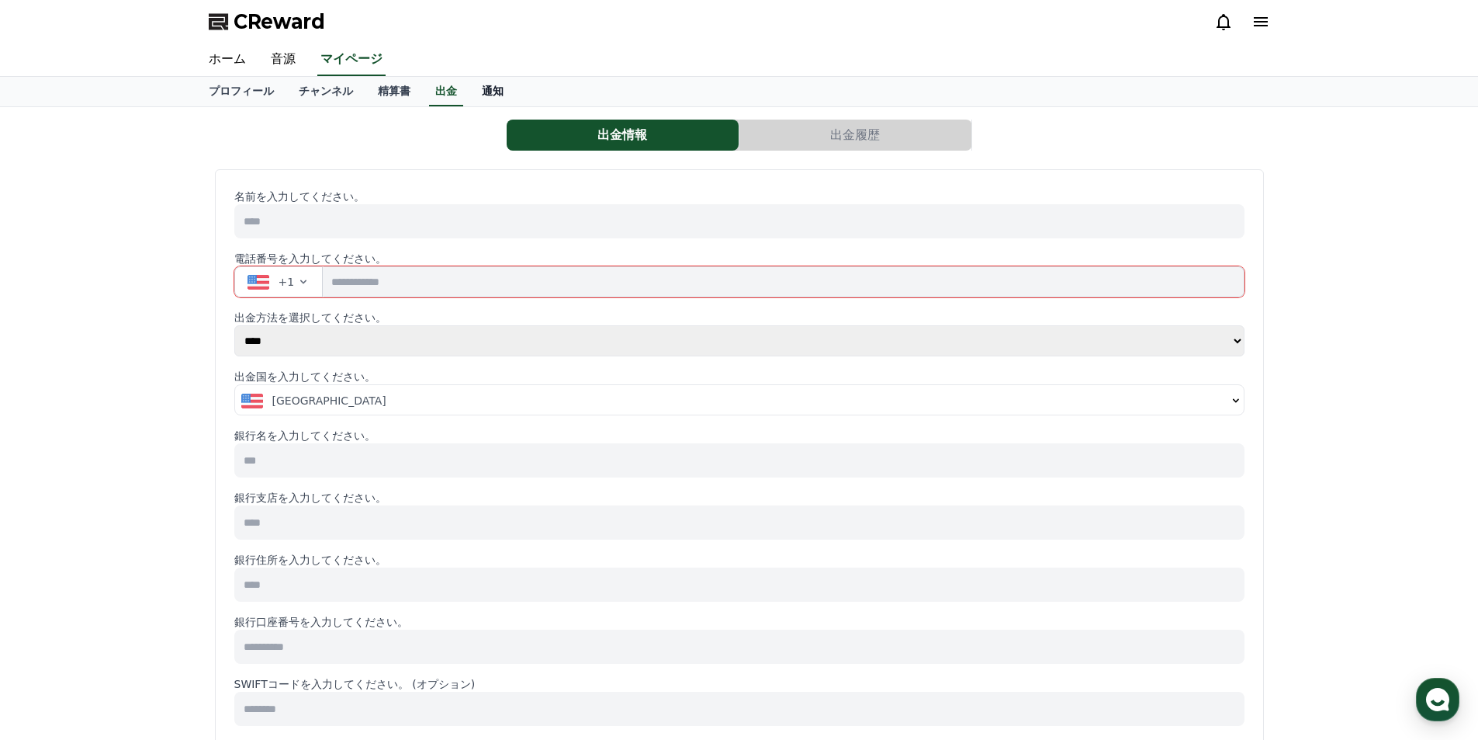
click at [511, 94] on link "通知" at bounding box center [492, 91] width 47 height 29
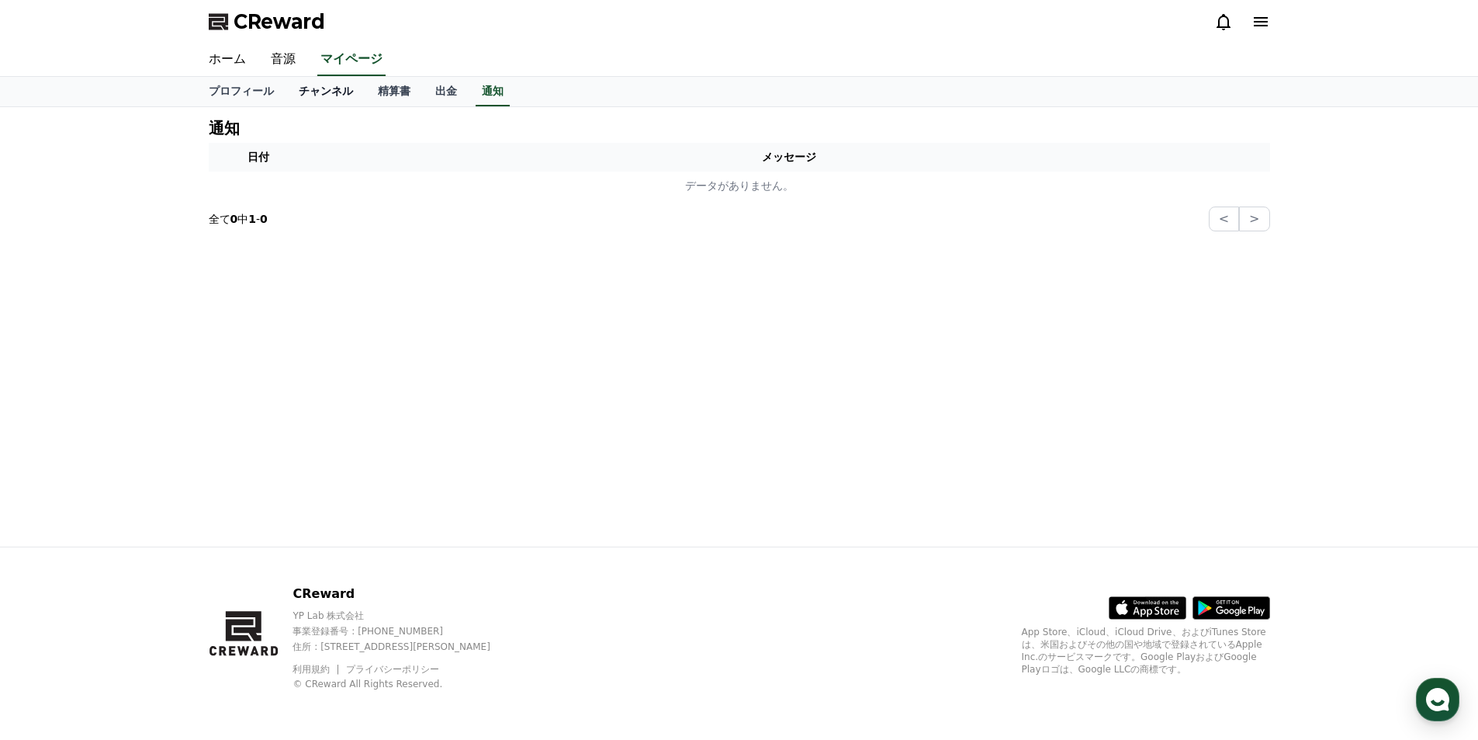
click at [359, 94] on link "チャンネル" at bounding box center [325, 91] width 79 height 29
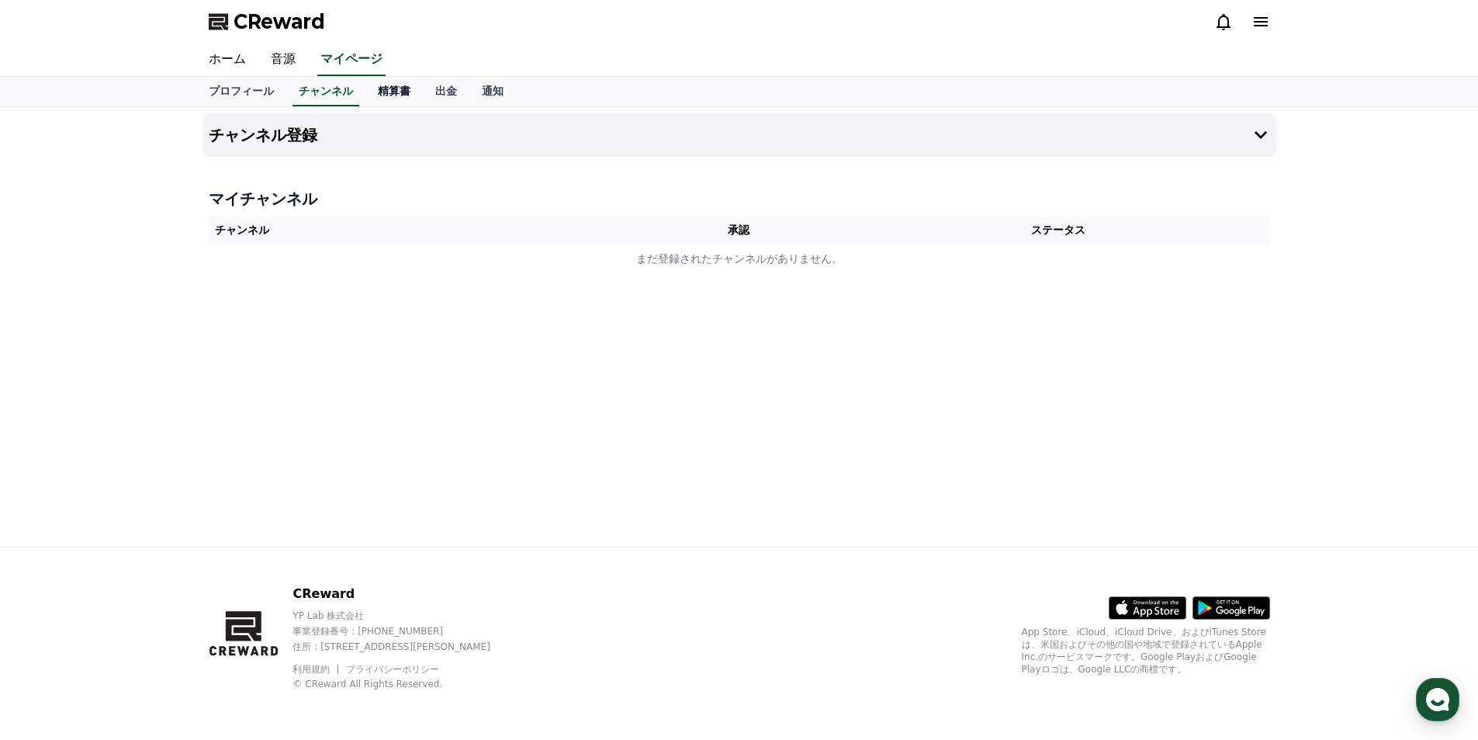
click at [397, 92] on link "精算書" at bounding box center [393, 91] width 57 height 29
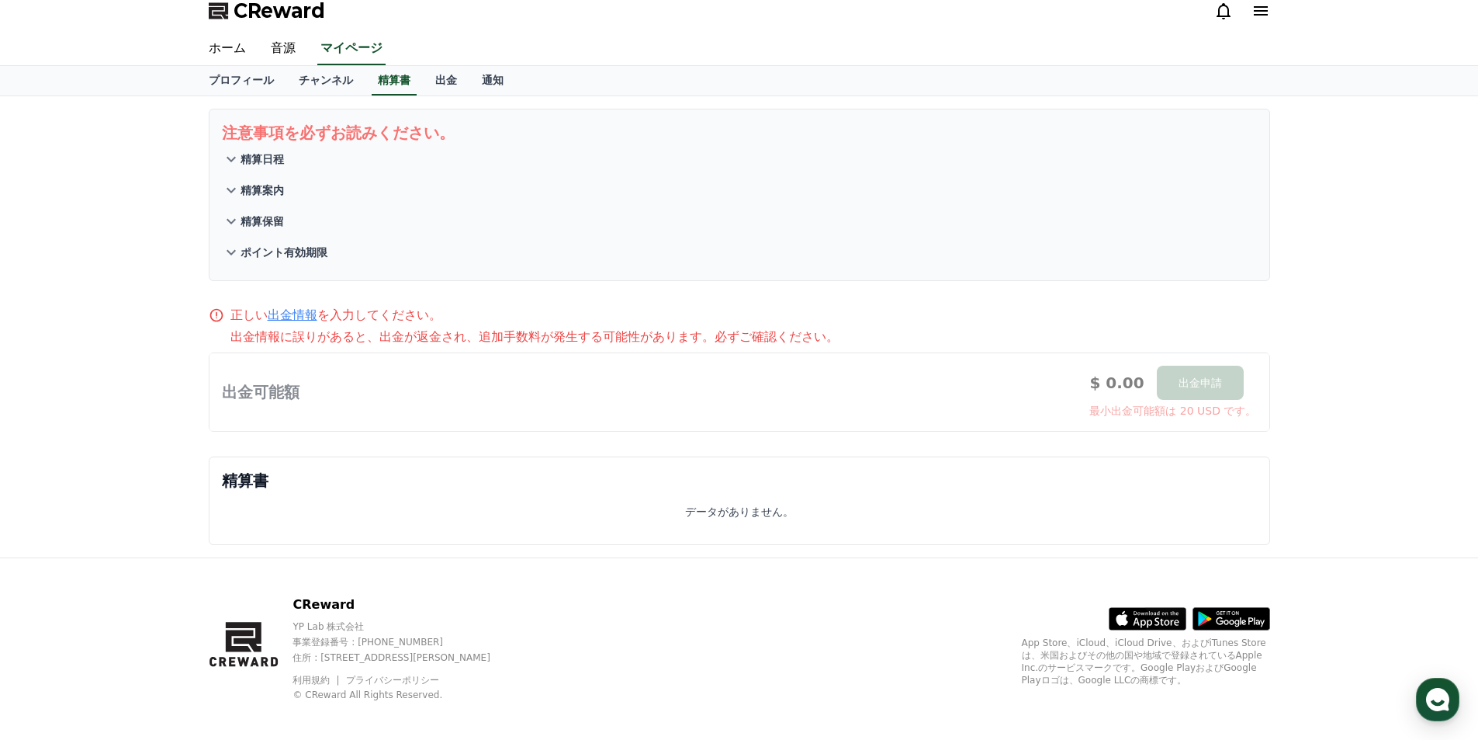
scroll to position [22, 0]
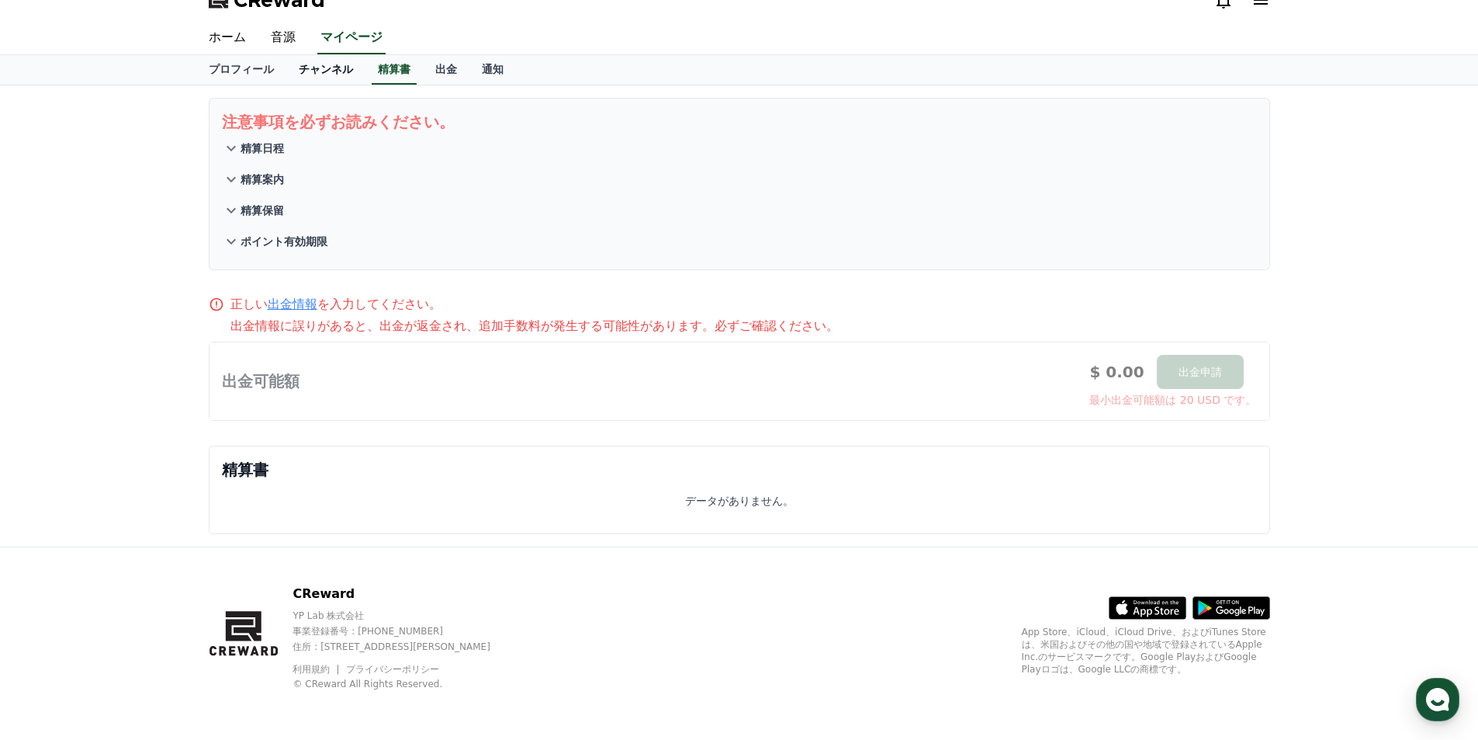
click at [328, 77] on link "チャンネル" at bounding box center [325, 69] width 79 height 29
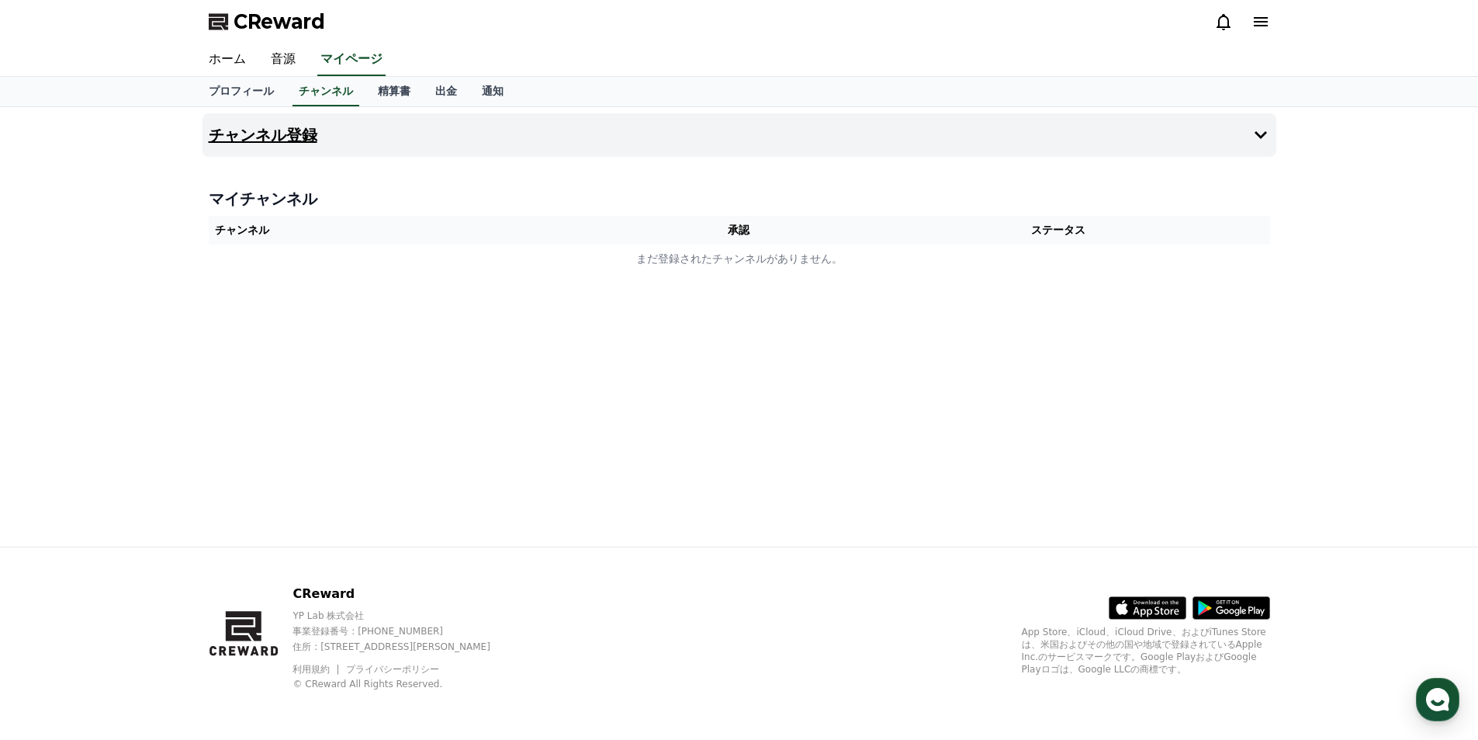
click at [339, 143] on button "チャンネル登録" at bounding box center [740, 134] width 1074 height 43
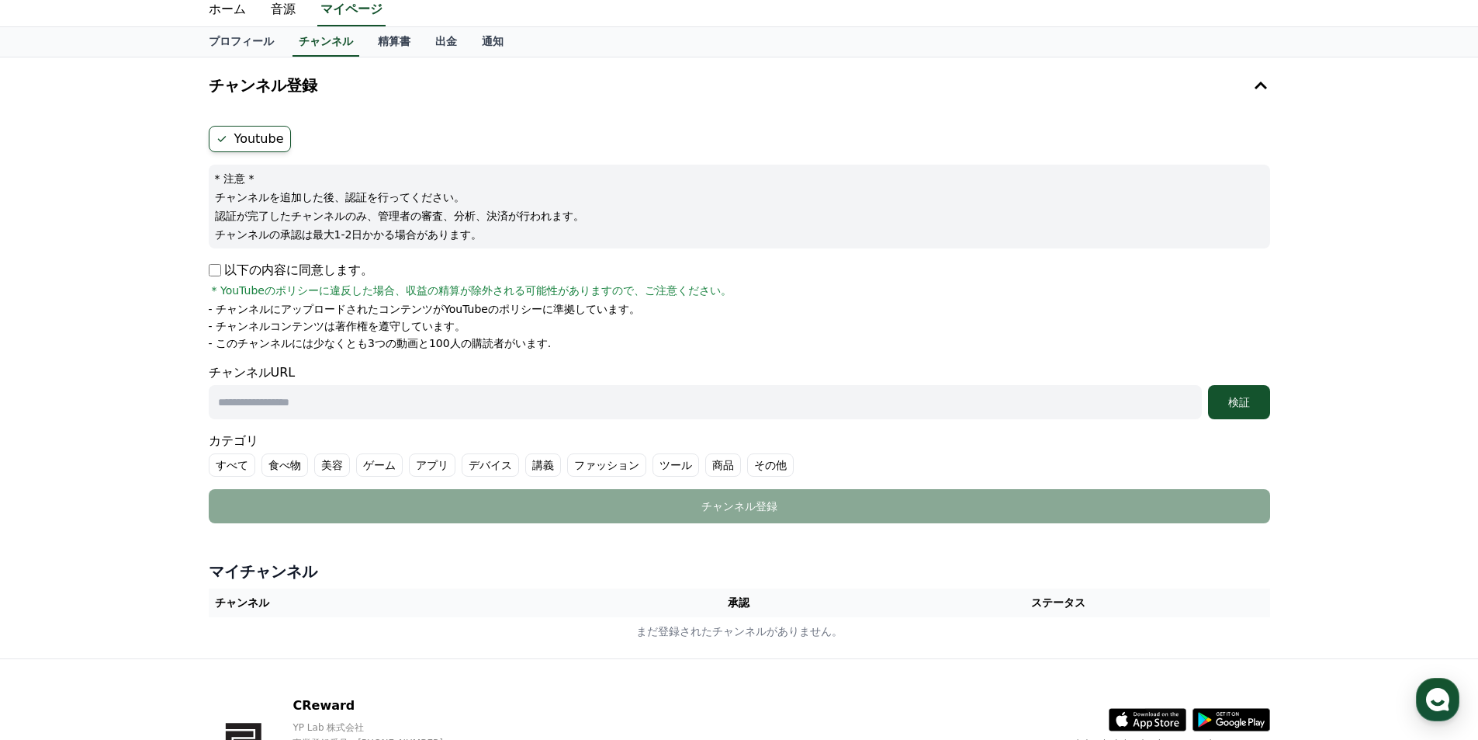
scroll to position [78, 0]
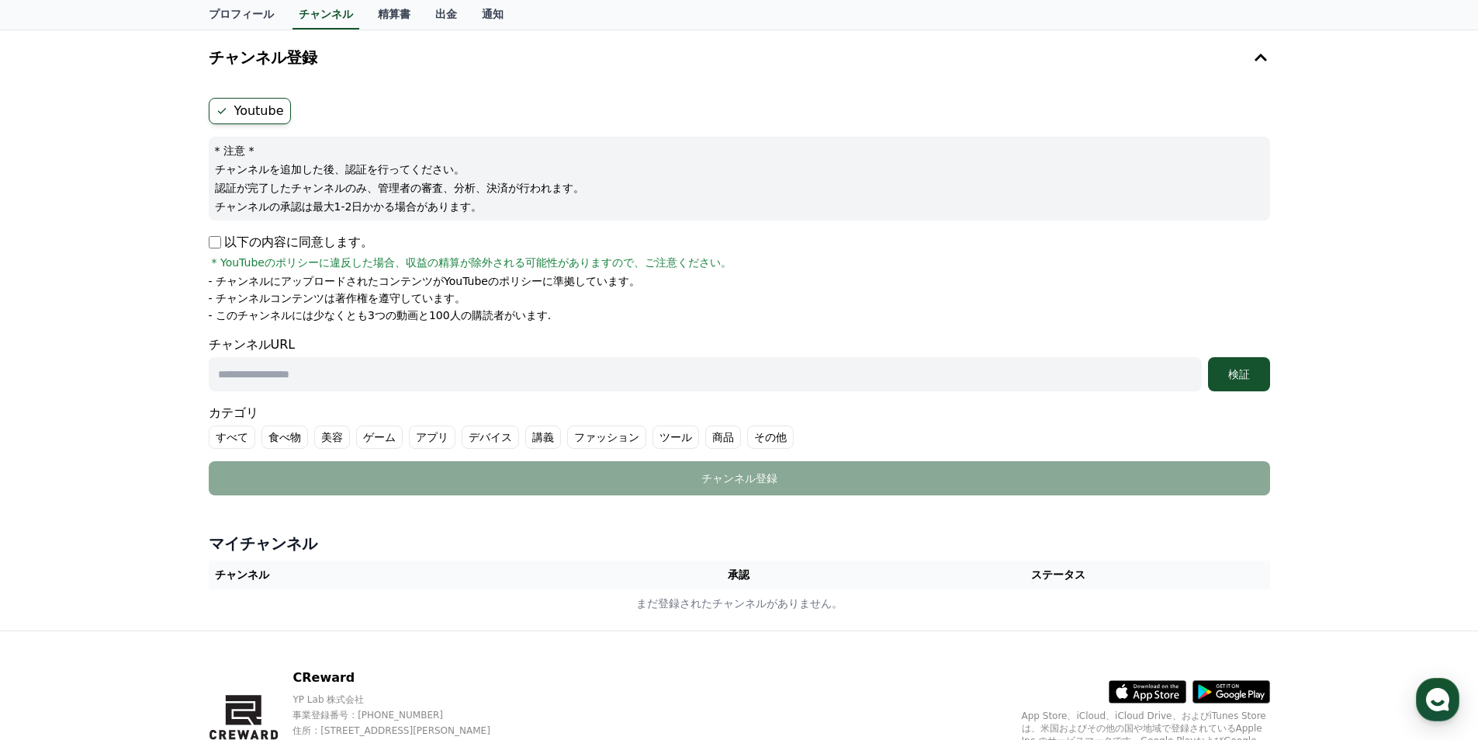
click at [583, 295] on li "- チャンネルコンテンツは著作権を遵守しています。" at bounding box center [740, 298] width 1062 height 16
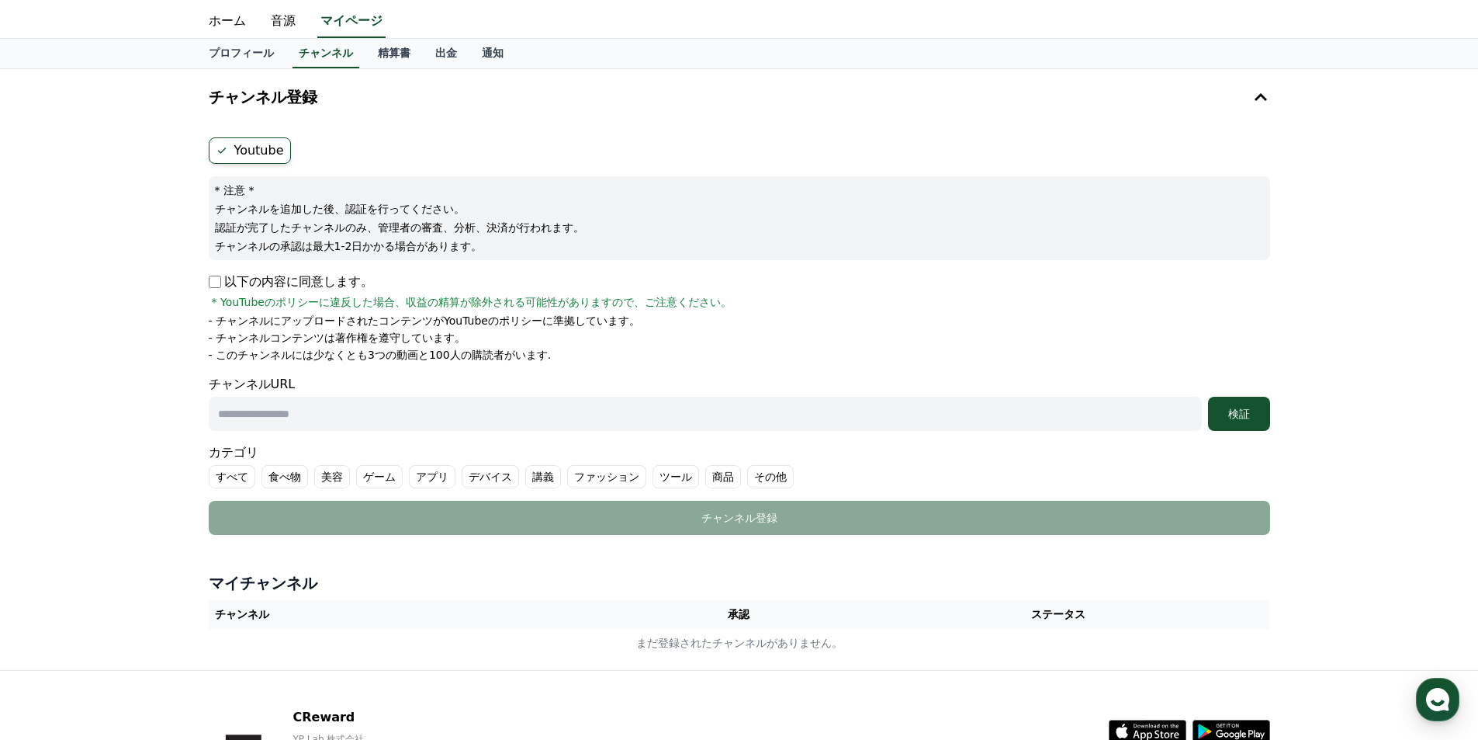
scroll to position [0, 0]
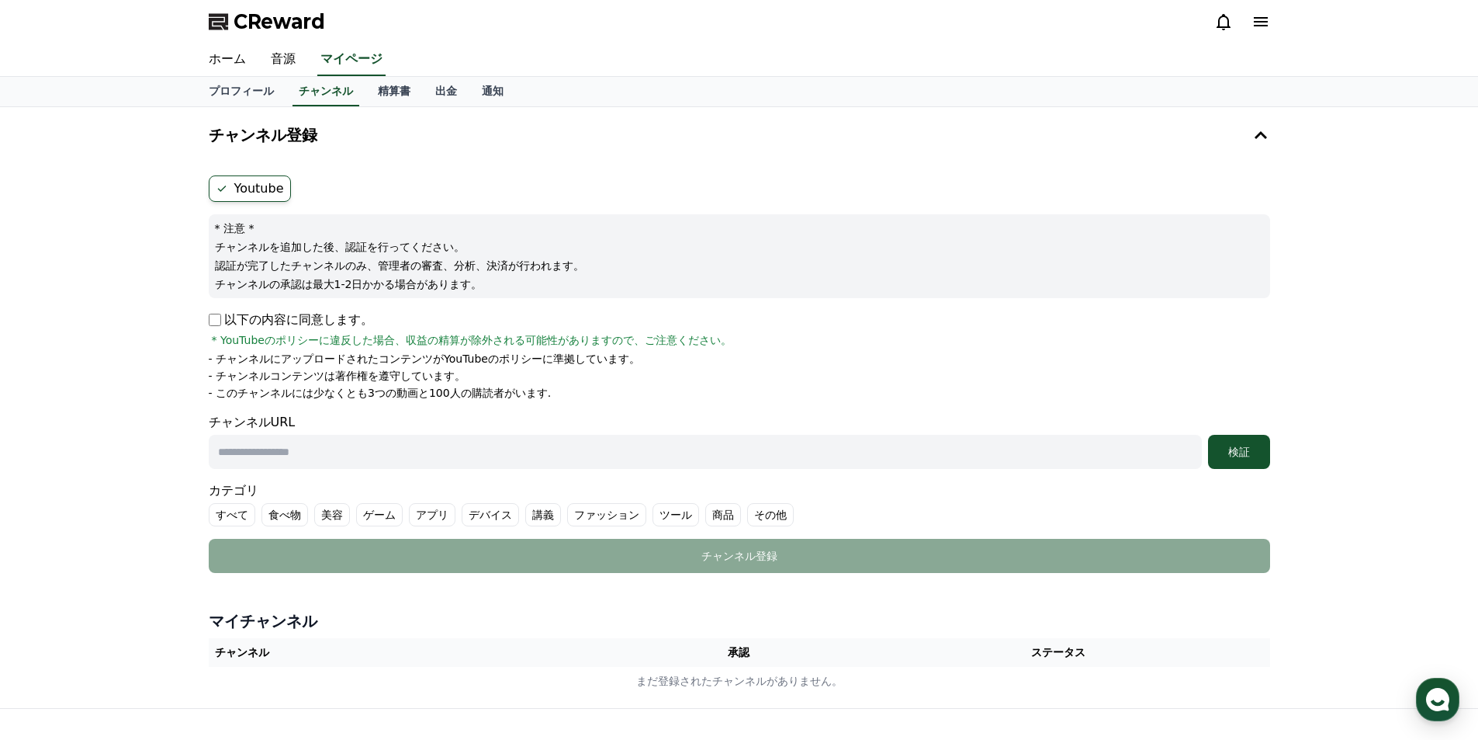
click at [293, 438] on input "text" at bounding box center [705, 452] width 993 height 34
type input "**********"
click at [531, 492] on div "カテゴリ すべて 食べ物 美容 ゲーム アプリ デバイス 講義 ファッション ツール 商品 その他" at bounding box center [740, 503] width 1062 height 45
click at [778, 521] on label "その他" at bounding box center [770, 514] width 47 height 23
drag, startPoint x: 1020, startPoint y: 511, endPoint x: 1132, endPoint y: 504, distance: 111.9
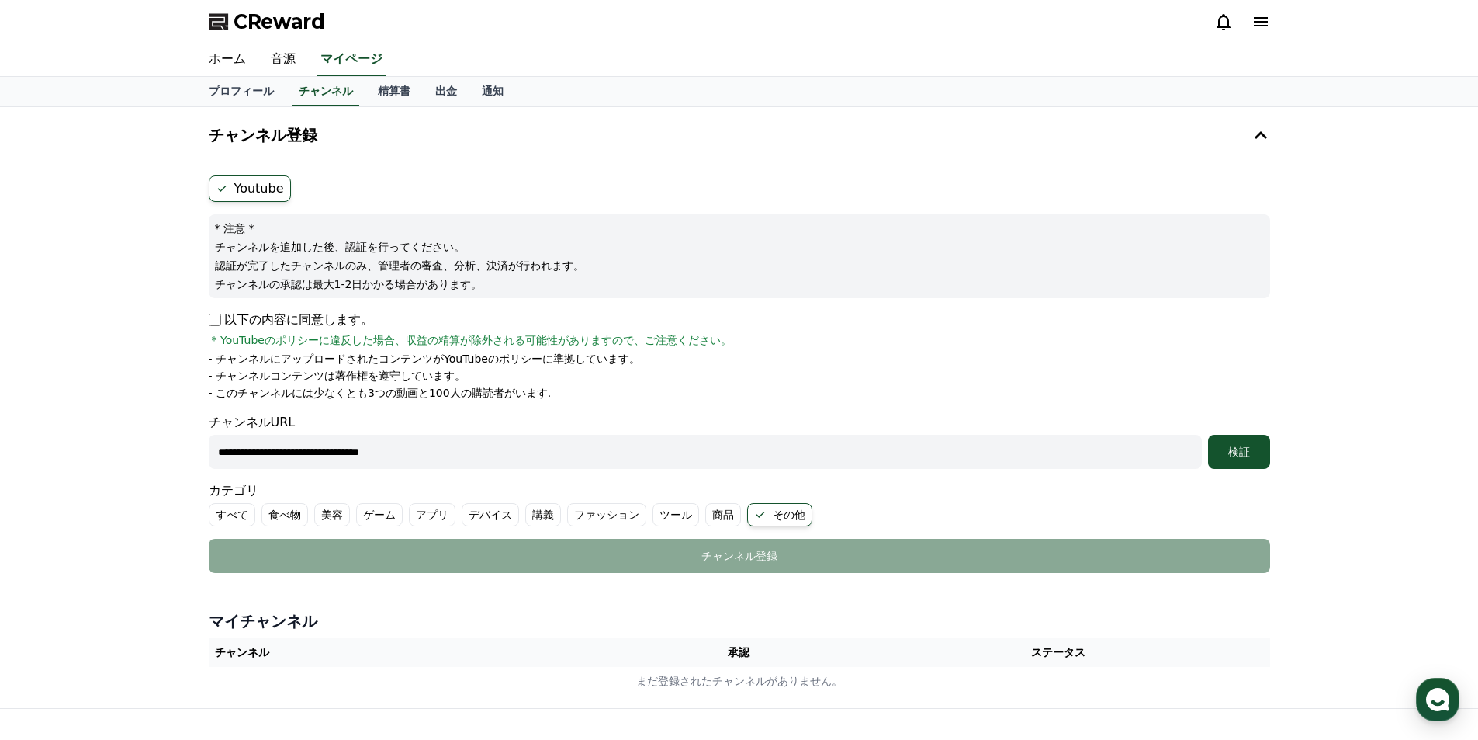
click at [1022, 510] on ul "すべて 食べ物 美容 ゲーム アプリ デバイス 講義 ファッション ツール 商品 その他" at bounding box center [740, 514] width 1062 height 23
click at [1234, 454] on div "検証" at bounding box center [1239, 452] width 50 height 16
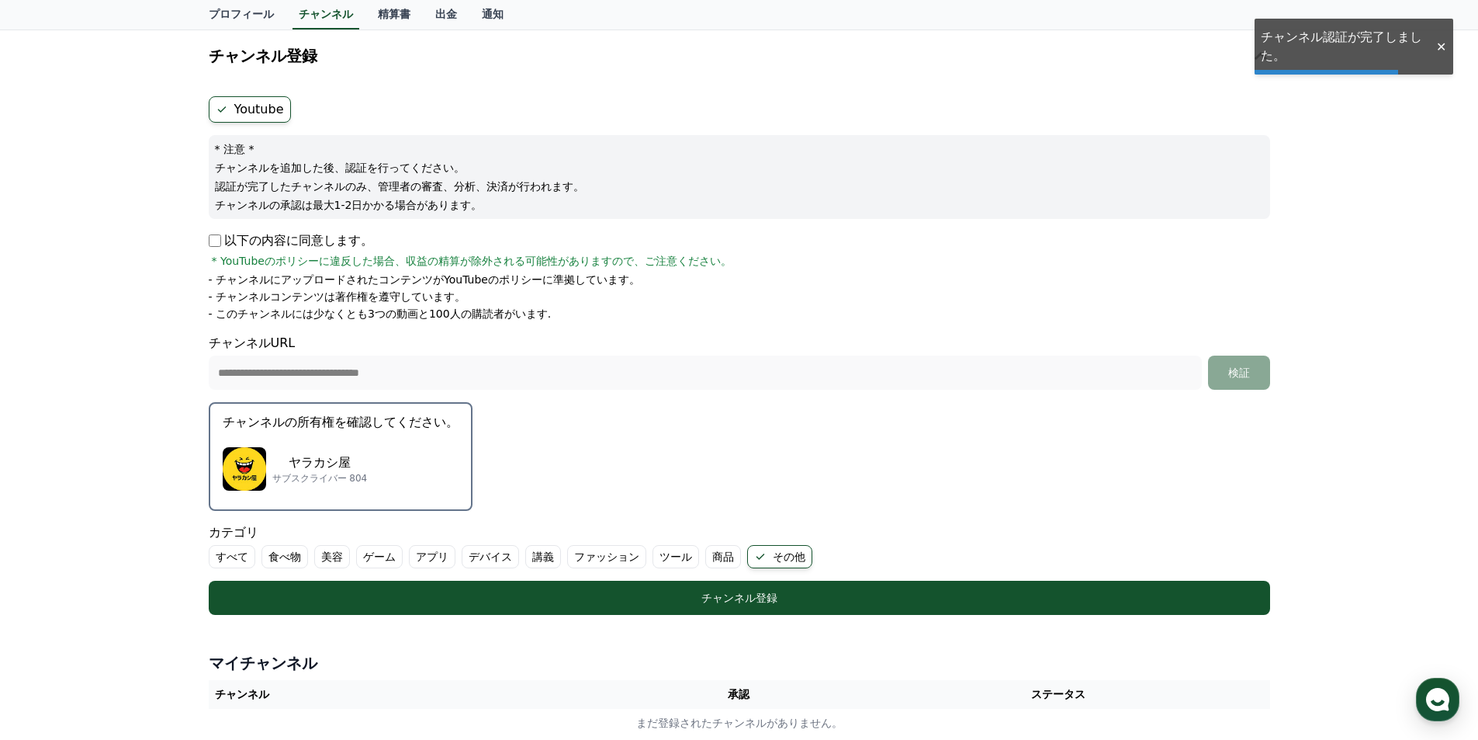
scroll to position [155, 0]
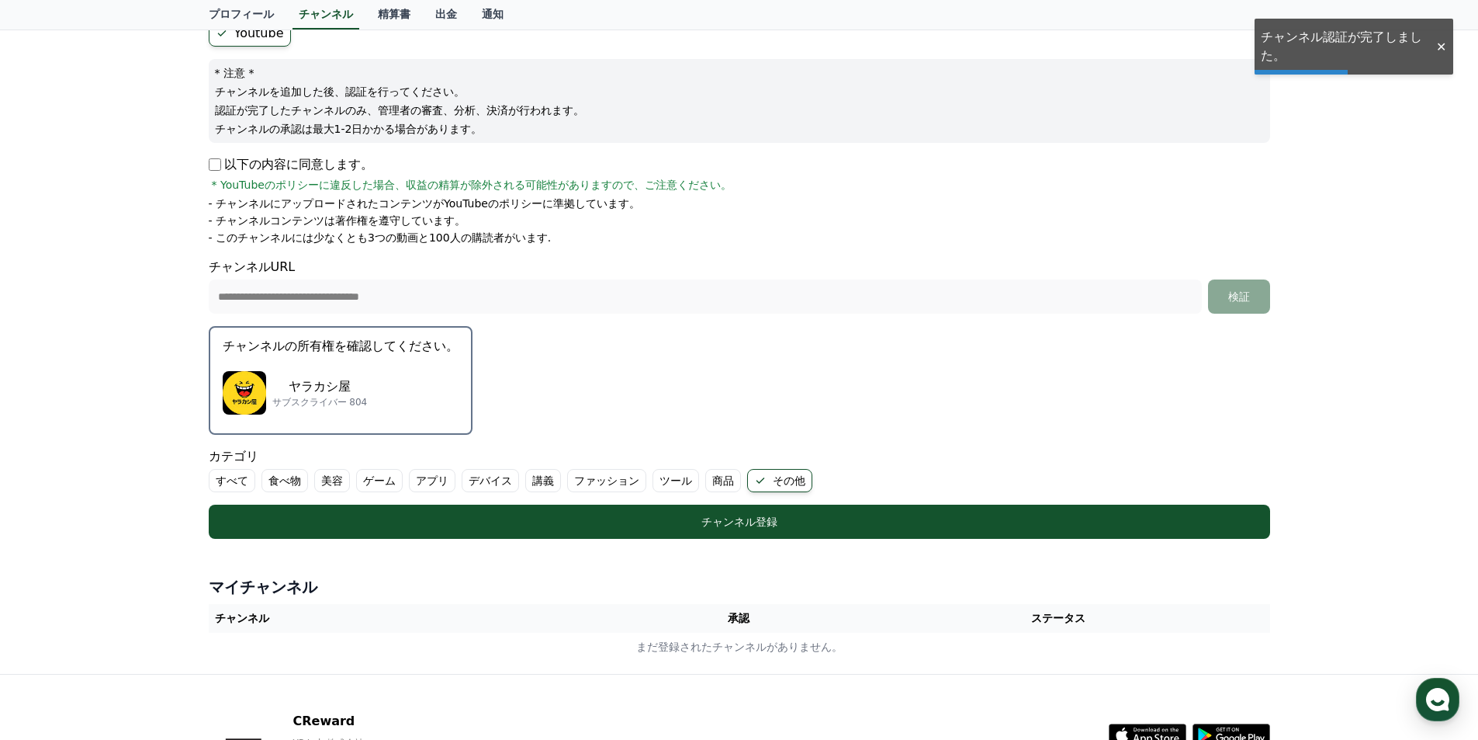
click at [320, 377] on p "ヤラカシ屋" at bounding box center [319, 386] width 95 height 19
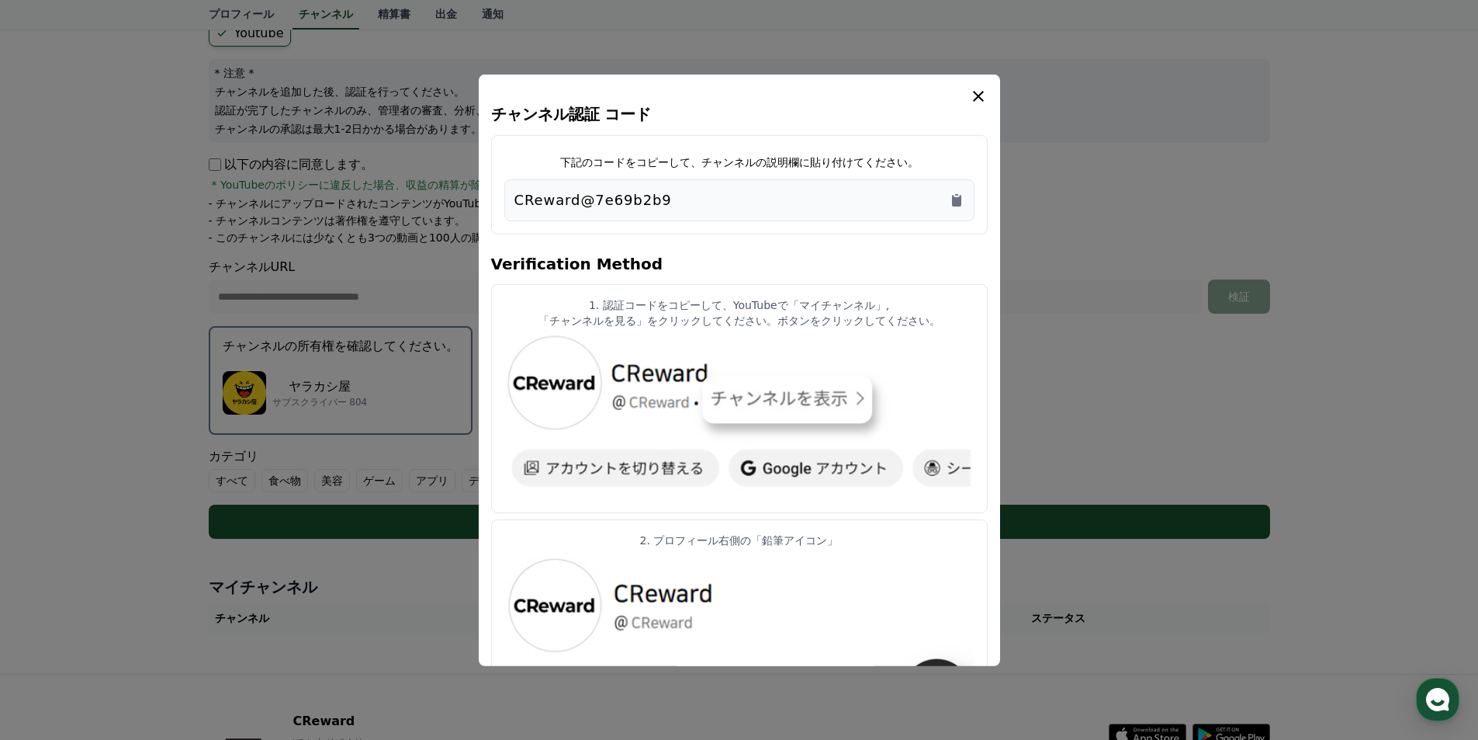
click at [831, 198] on div "CReward@7e69b2b9" at bounding box center [739, 200] width 450 height 22
click at [958, 201] on icon "Copy to clipboard" at bounding box center [956, 200] width 9 height 12
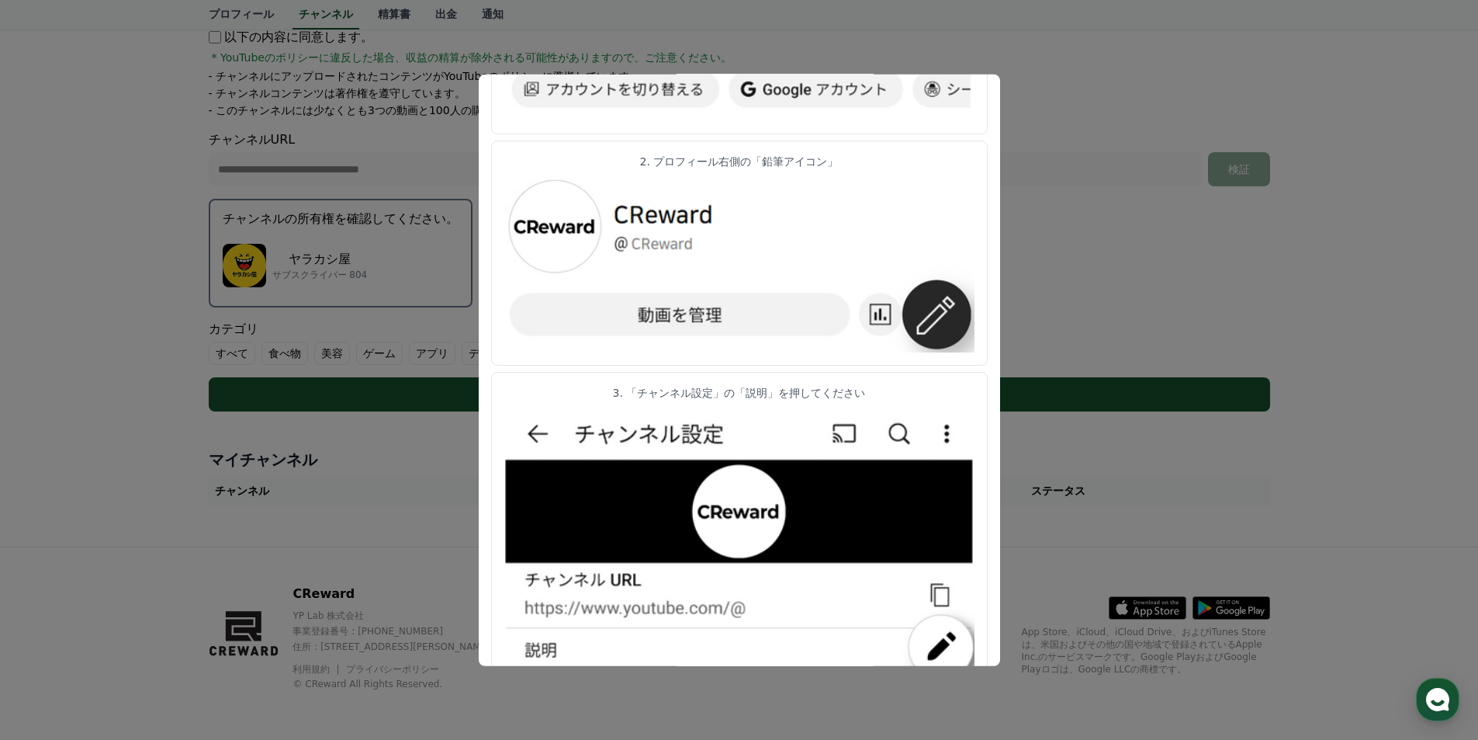
scroll to position [376, 0]
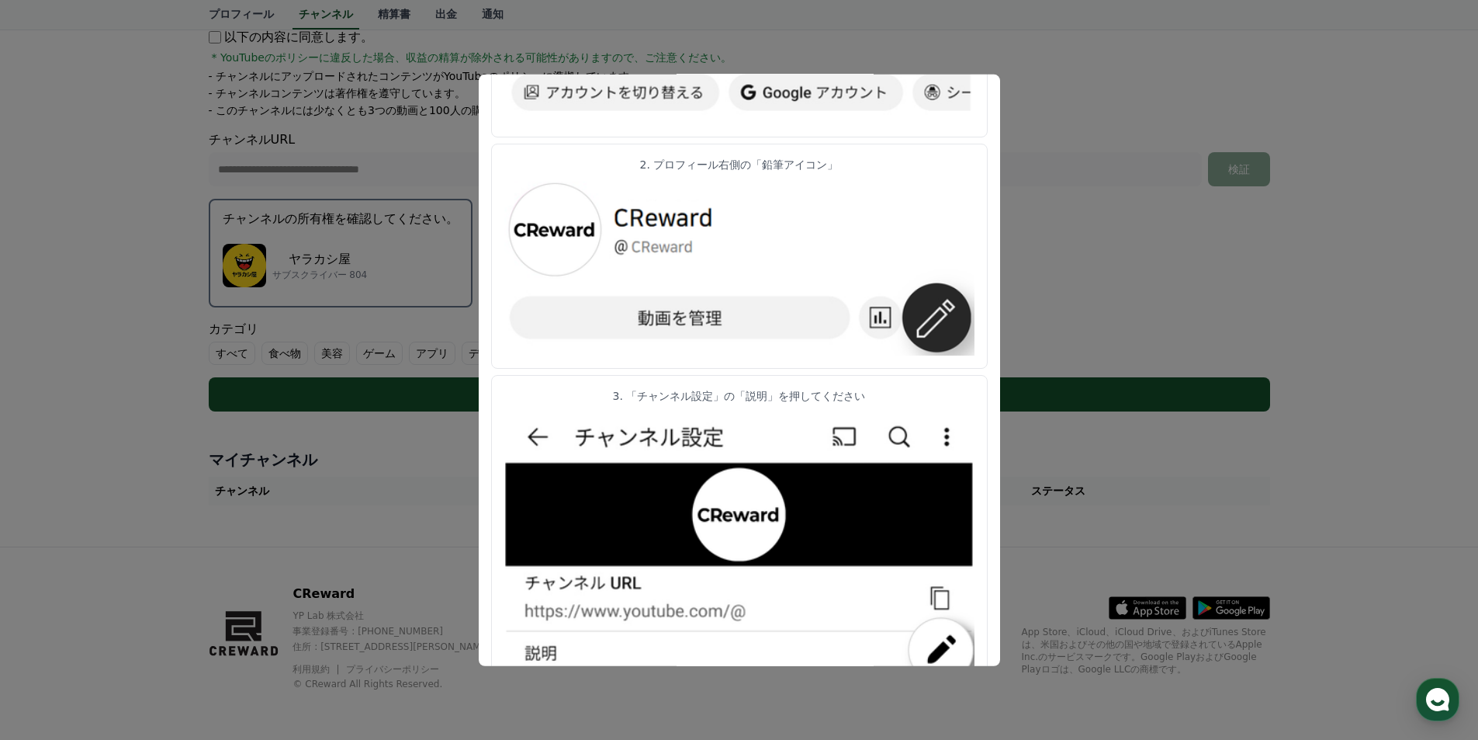
click at [1033, 281] on button "close modal" at bounding box center [739, 370] width 1478 height 740
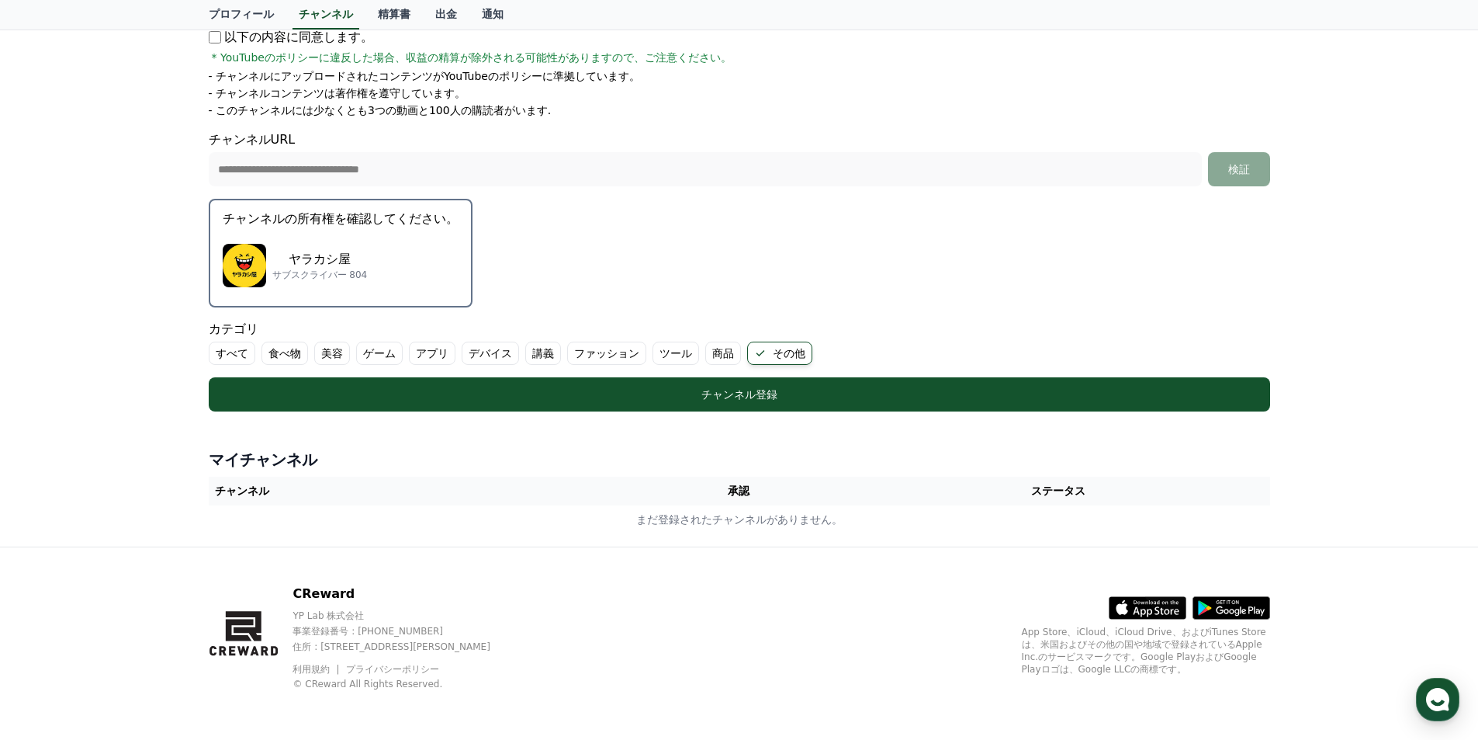
click at [365, 264] on p "ヤラカシ屋" at bounding box center [319, 259] width 95 height 19
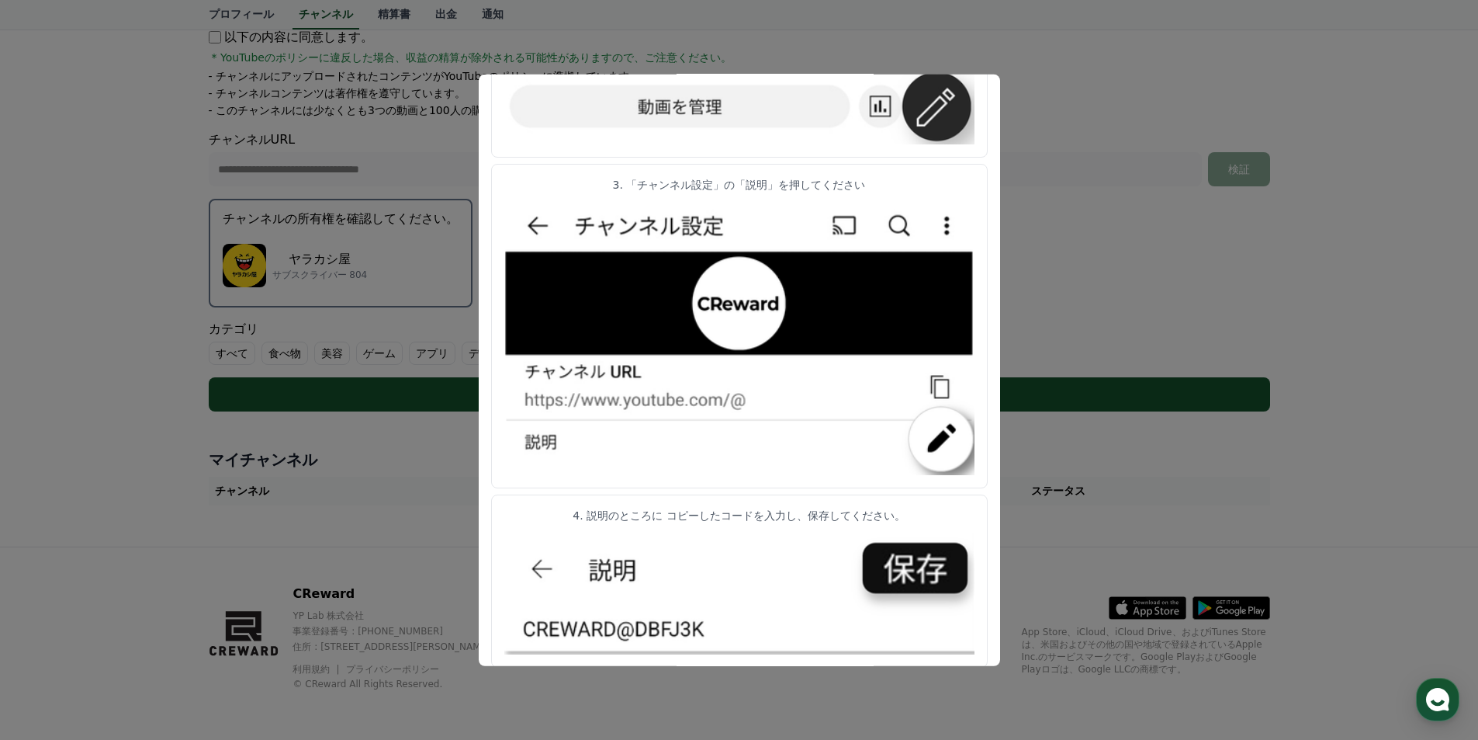
scroll to position [686, 0]
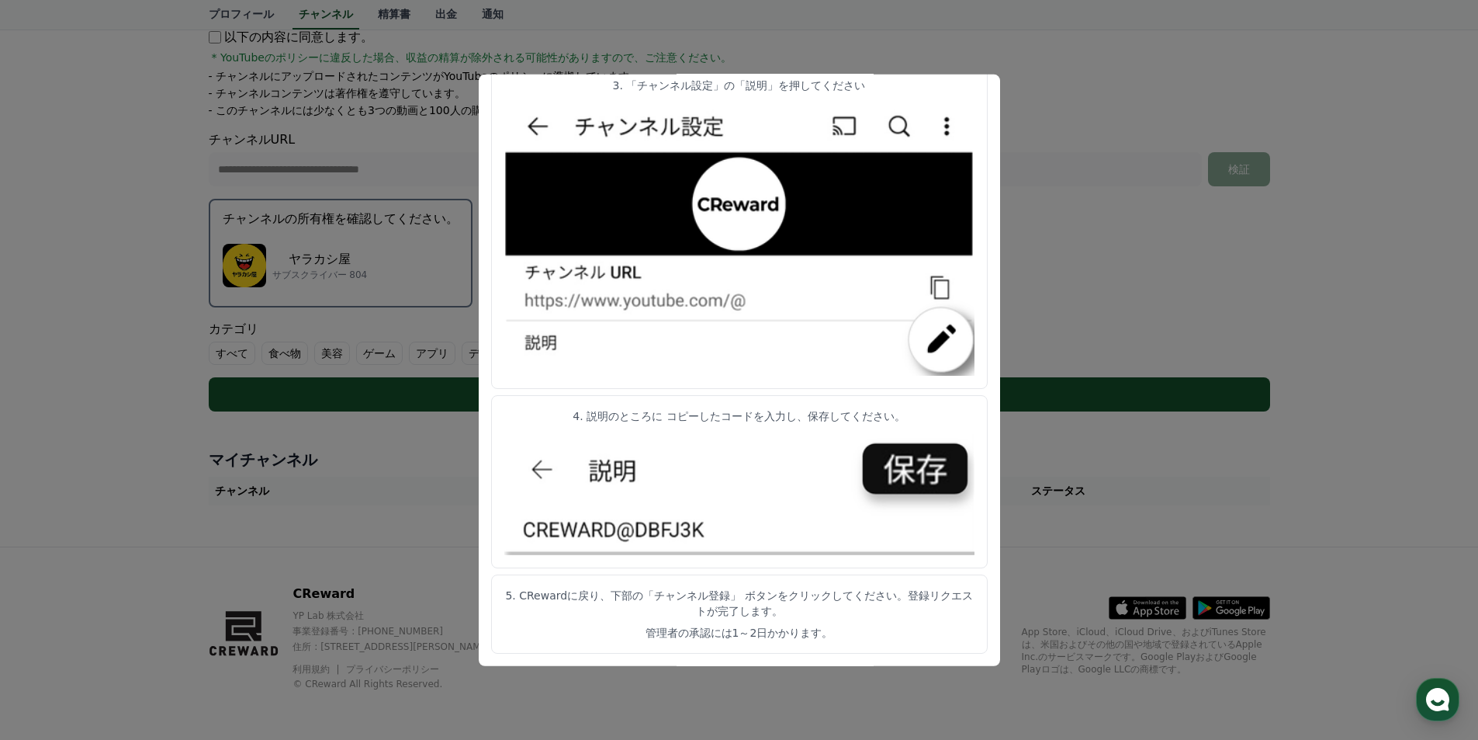
drag, startPoint x: 676, startPoint y: 590, endPoint x: 862, endPoint y: 627, distance: 189.9
click at [906, 617] on p "5. CRewardに戻り、下部の「チャンネル登録」 ボタンをクリックしてください。登録リクエストが完了します。" at bounding box center [739, 602] width 470 height 31
click at [786, 622] on article "5. CRewardに戻り、下部の「チャンネル登録」 ボタンをクリックしてください。登録リクエストが完了します。 管理者の承認には1～2日かかります。" at bounding box center [739, 613] width 497 height 79
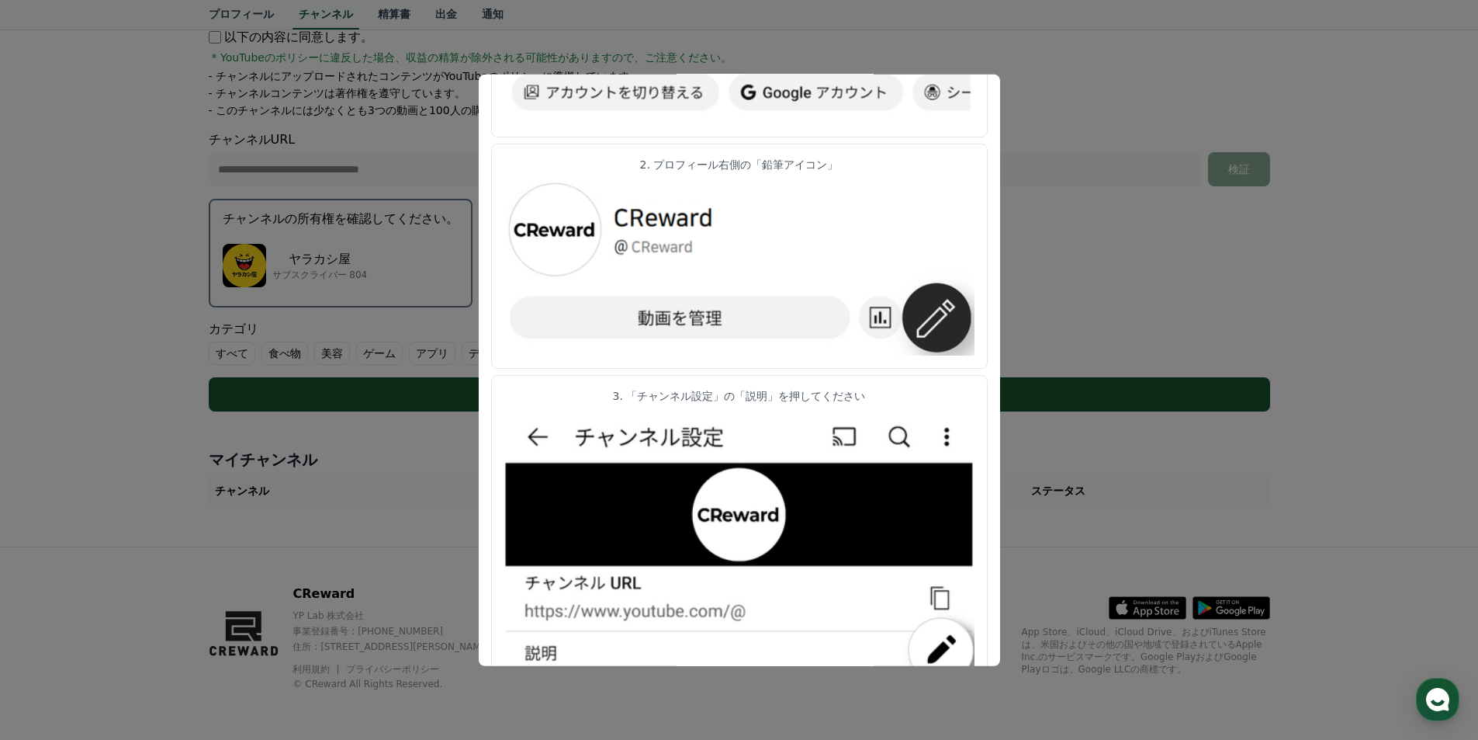
drag, startPoint x: 652, startPoint y: 396, endPoint x: 807, endPoint y: 403, distance: 155.4
click at [835, 390] on p "3. 「チャンネル設定」の「説明」を押してください" at bounding box center [739, 395] width 470 height 16
click at [788, 405] on article "3. 「チャンネル設定」の「説明」を押してください" at bounding box center [739, 536] width 497 height 325
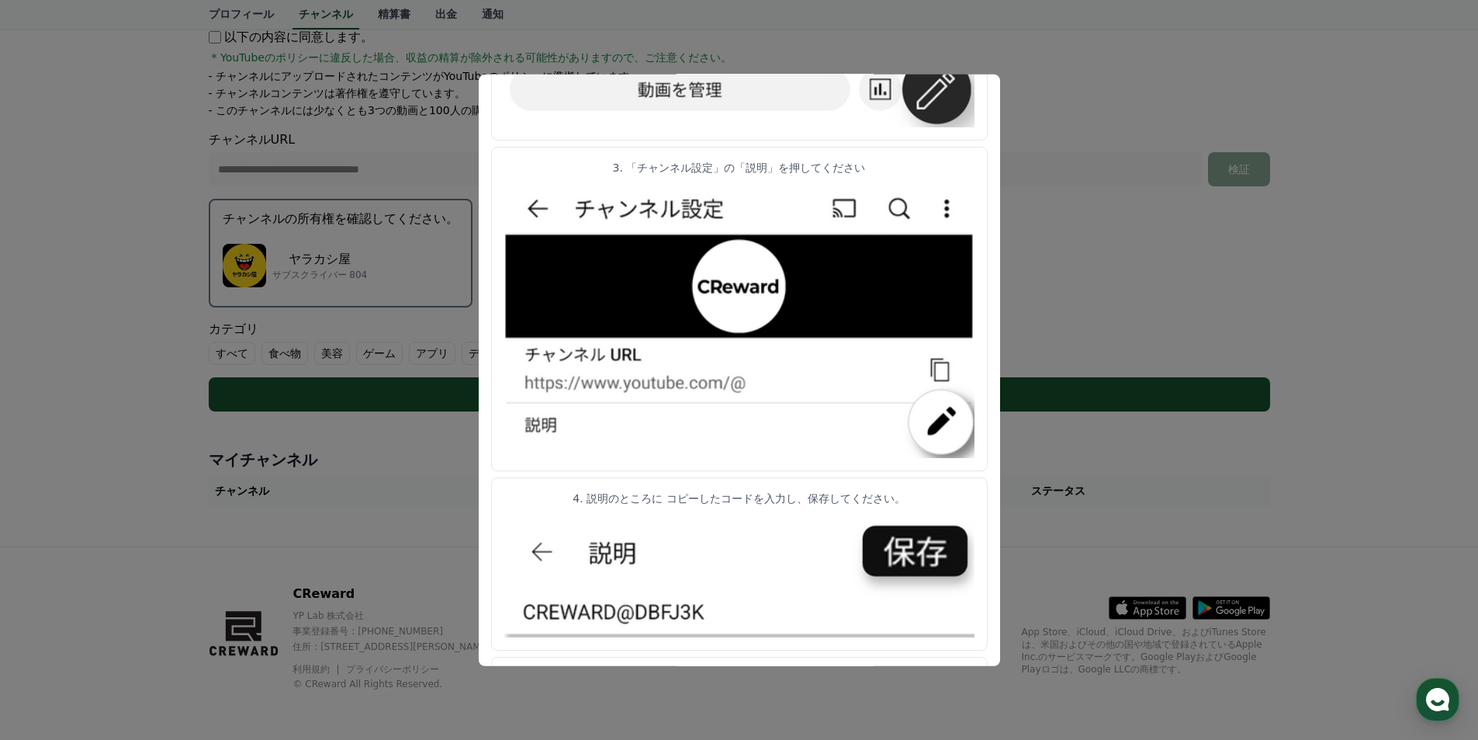
scroll to position [686, 0]
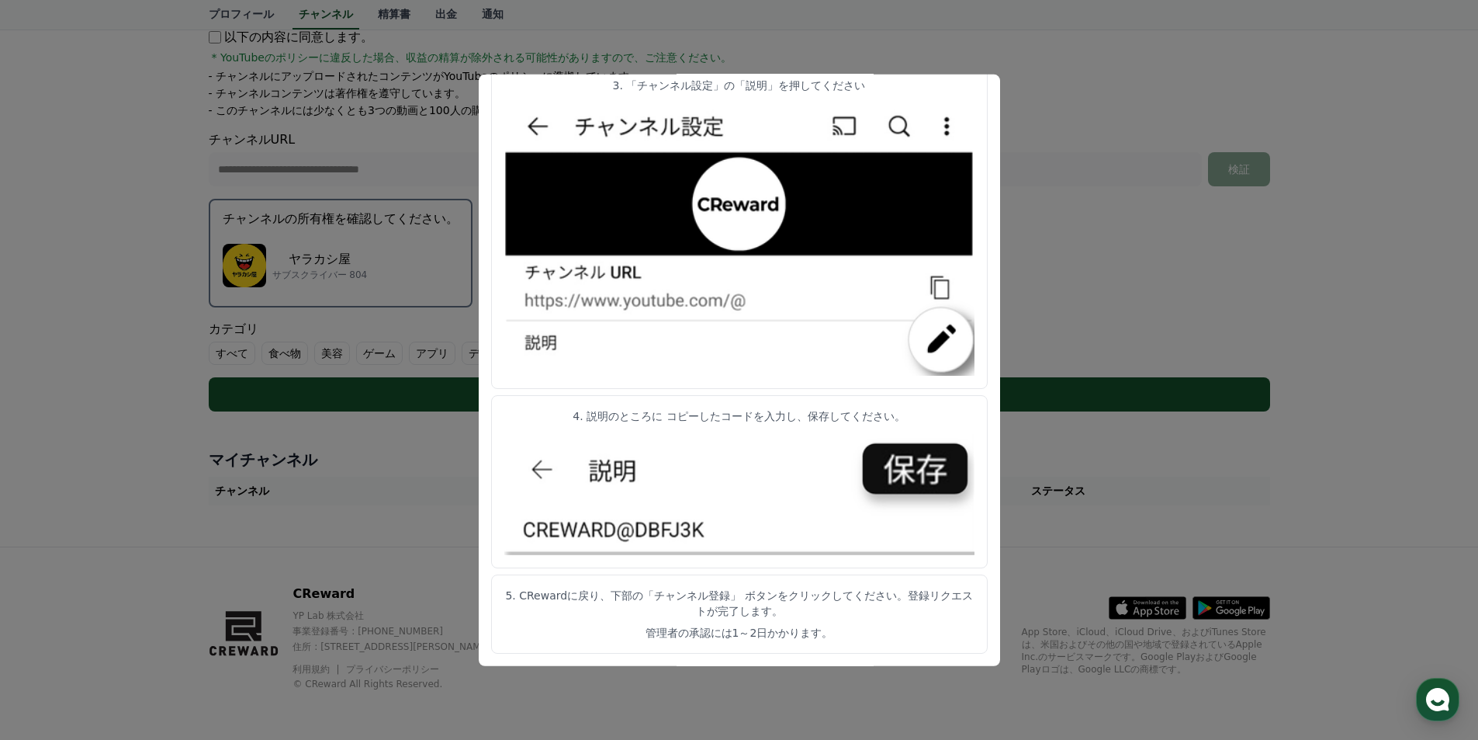
click at [777, 619] on article "5. CRewardに戻り、下部の「チャンネル登録」 ボタンをクリックしてください。登録リクエストが完了します。 管理者の承認には1～2日かかります。" at bounding box center [739, 613] width 497 height 79
click at [1134, 583] on button "close modal" at bounding box center [739, 370] width 1478 height 740
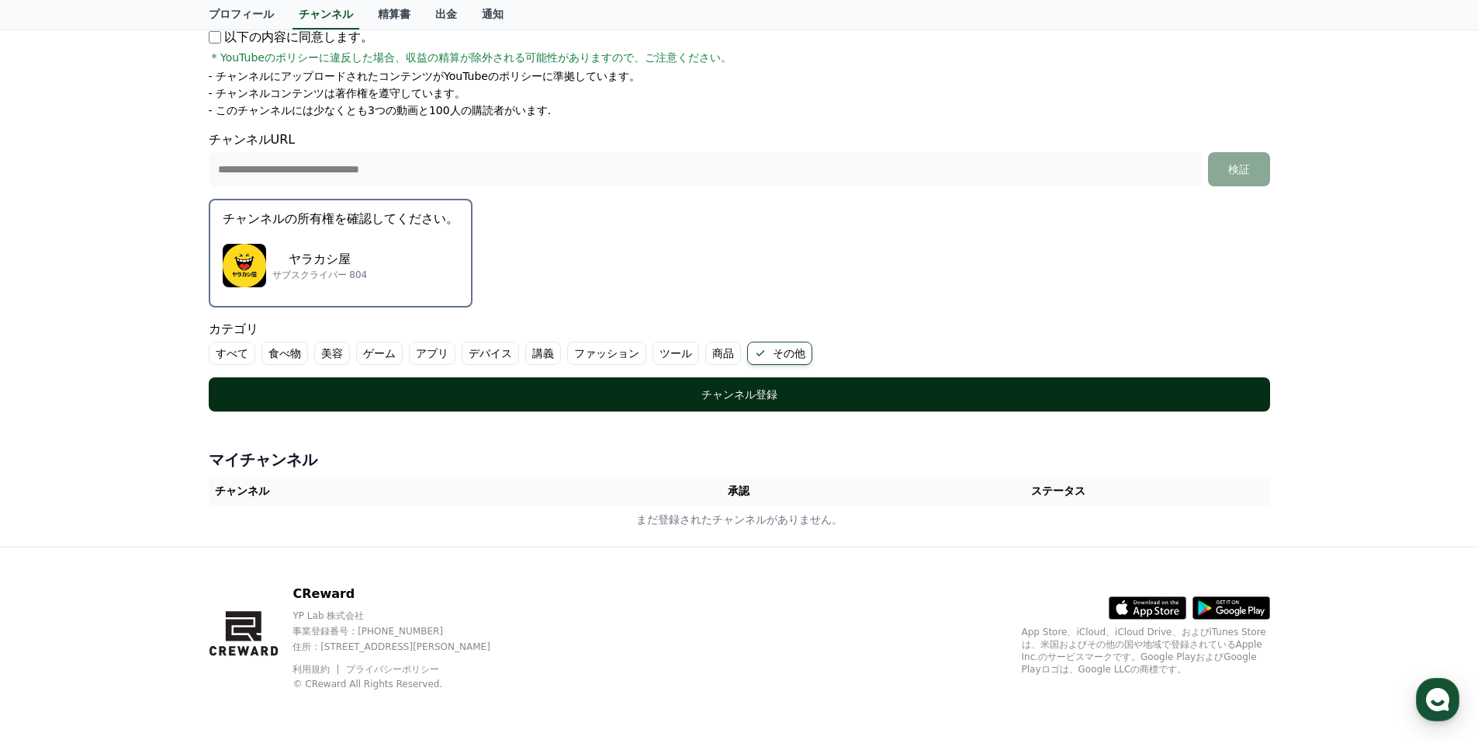
click at [897, 402] on button "チャンネル登録" at bounding box center [740, 394] width 1062 height 34
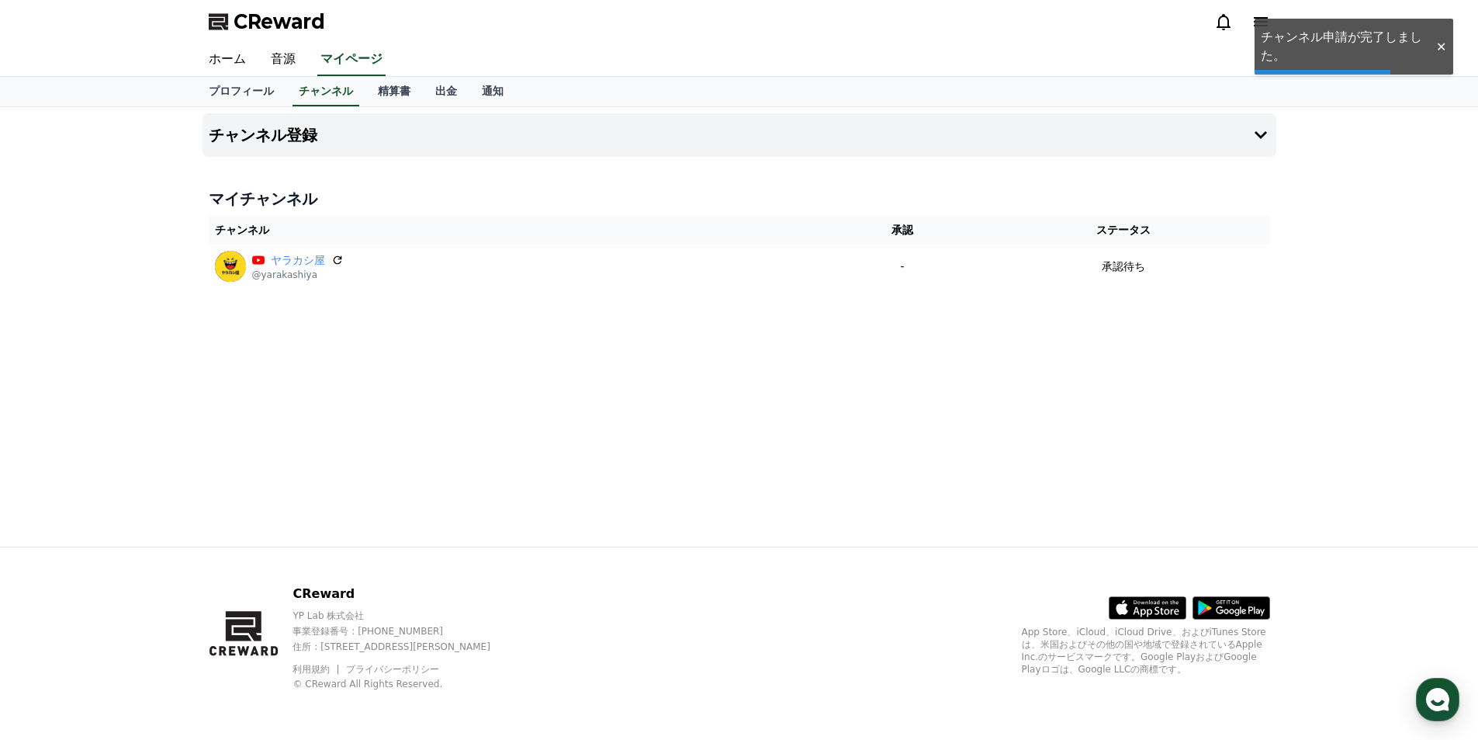
click at [554, 340] on div "チャンネル登録 マイチャンネル チャンネル 承認 ステータス ヤラカシ屋 @yarakashiya - 承認待ち" at bounding box center [739, 326] width 1086 height 439
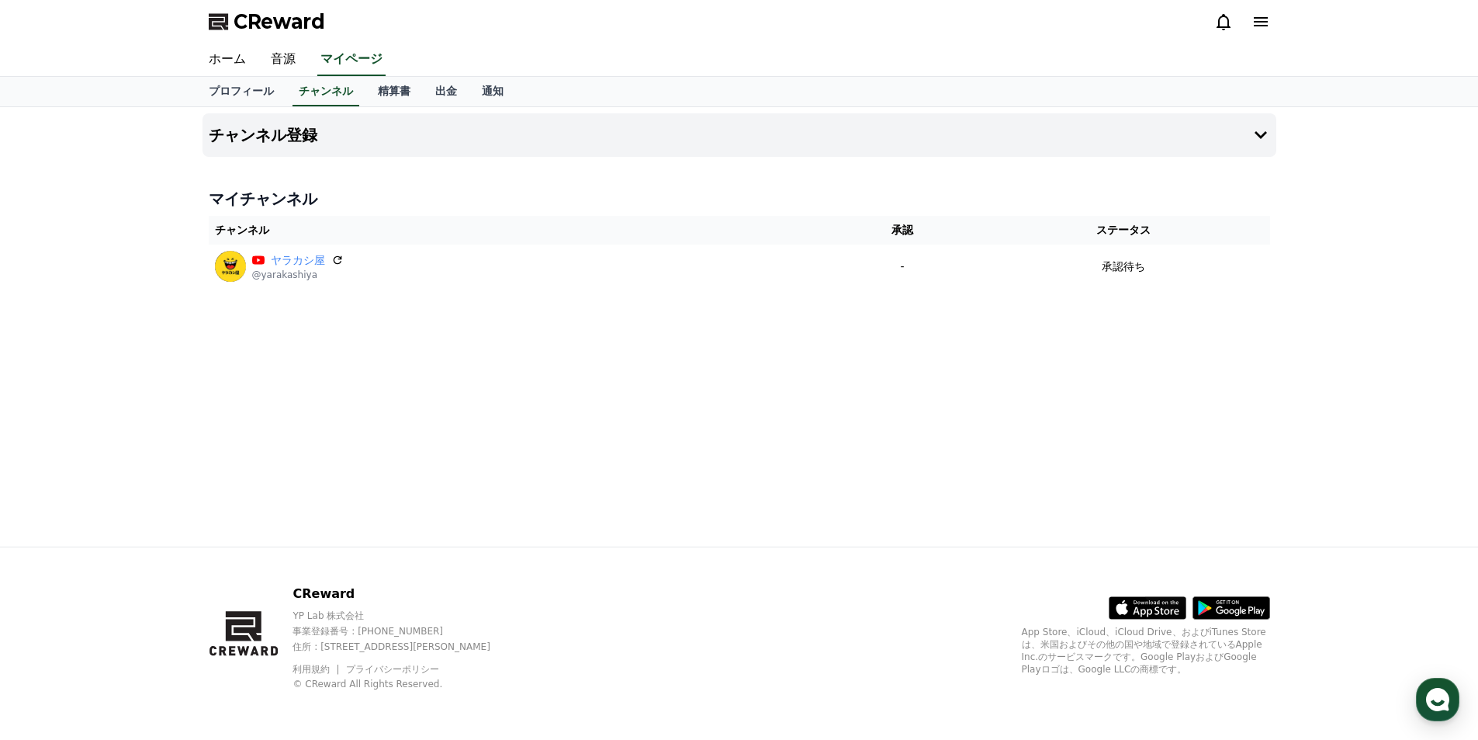
click at [562, 328] on div "チャンネル登録 マイチャンネル チャンネル 承認 ステータス ヤラカシ屋 @yarakashiya - 承認待ち" at bounding box center [739, 326] width 1086 height 439
drag, startPoint x: 913, startPoint y: 417, endPoint x: 774, endPoint y: 234, distance: 229.9
click at [913, 417] on div "チャンネル登録 マイチャンネル チャンネル 承認 ステータス ヤラカシ屋 @yarakashiya - 承認待ち" at bounding box center [739, 326] width 1086 height 439
